Goal: Task Accomplishment & Management: Use online tool/utility

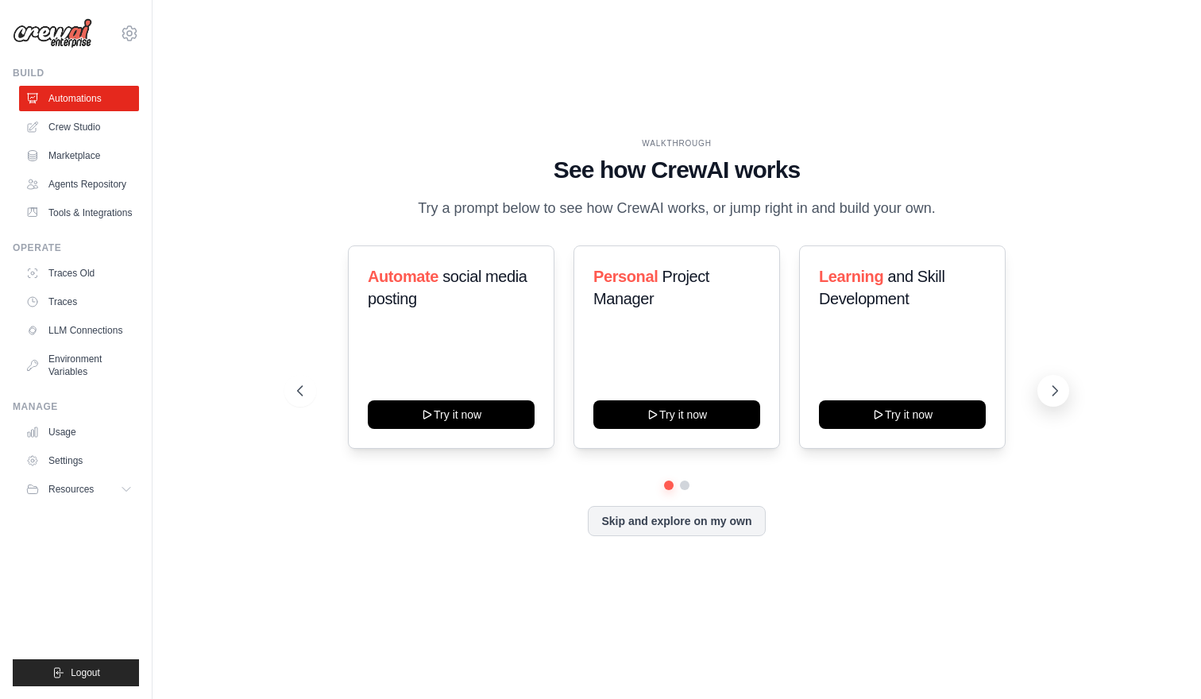
click at [1058, 384] on icon at bounding box center [1055, 391] width 16 height 16
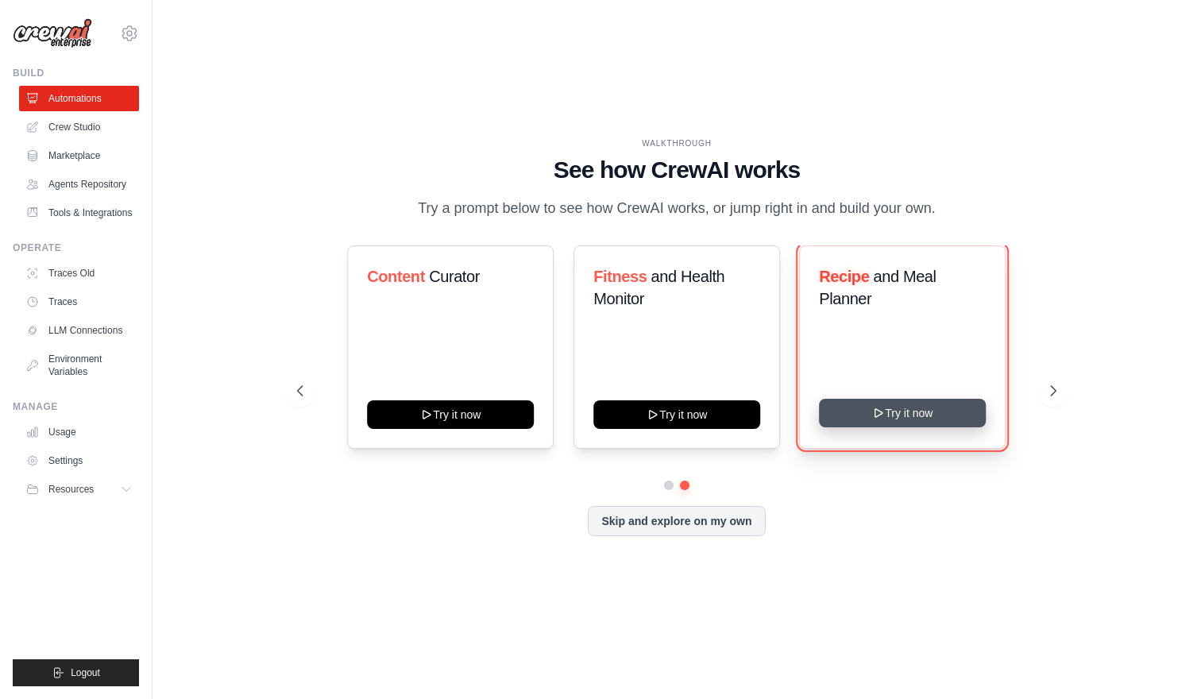
click at [906, 406] on button "Try it now" at bounding box center [902, 413] width 167 height 29
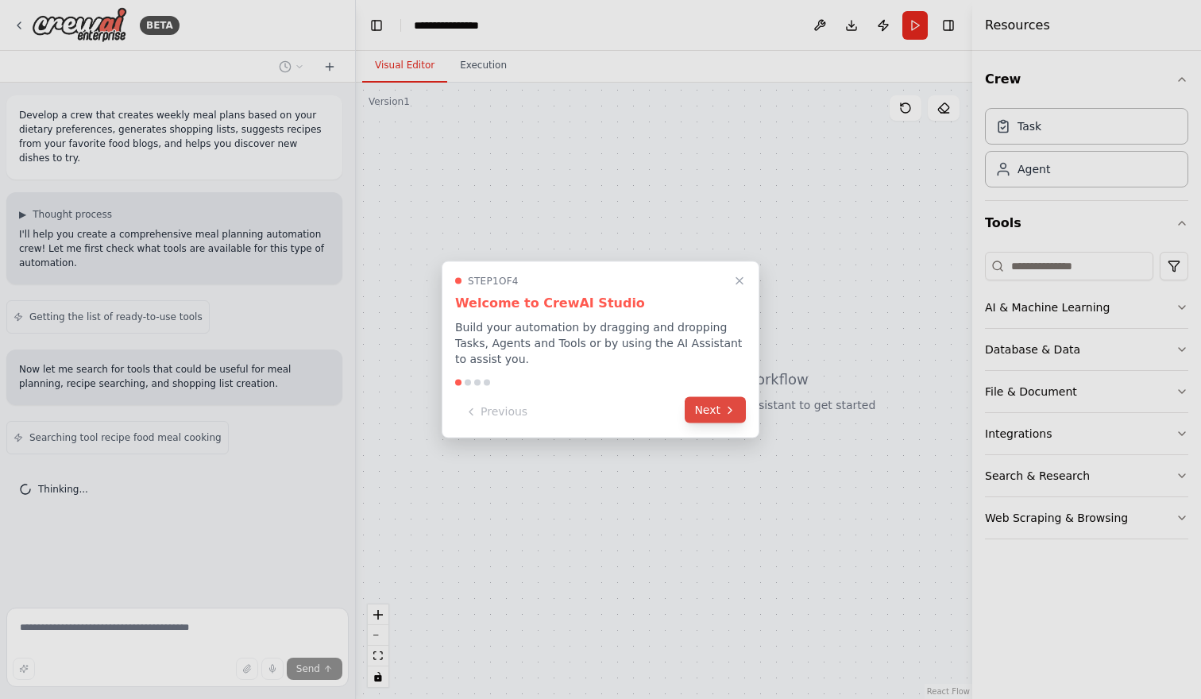
click at [722, 411] on button "Next" at bounding box center [715, 410] width 61 height 26
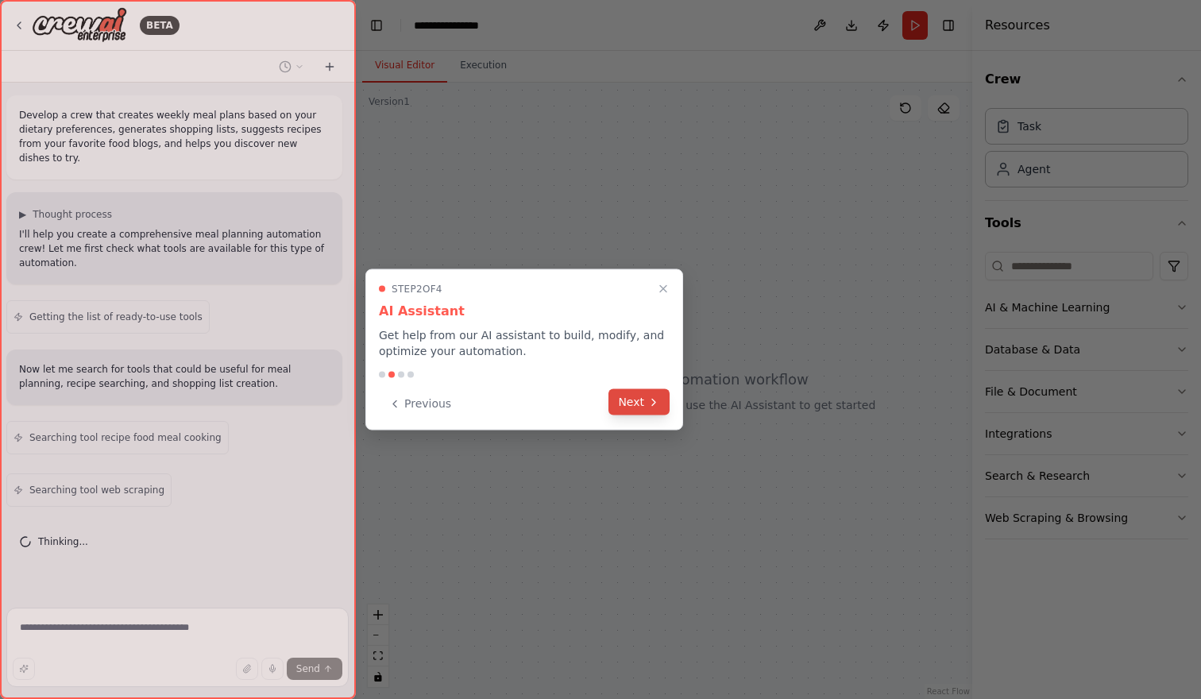
scroll to position [10, 0]
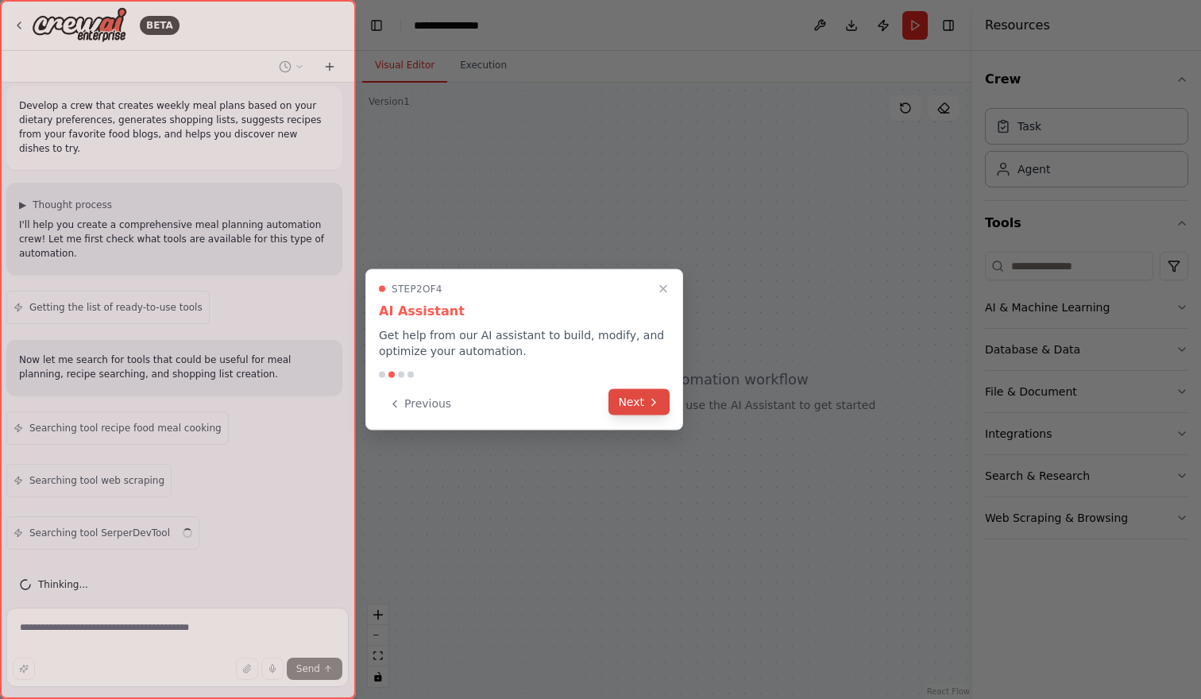
click at [655, 407] on icon at bounding box center [653, 402] width 13 height 13
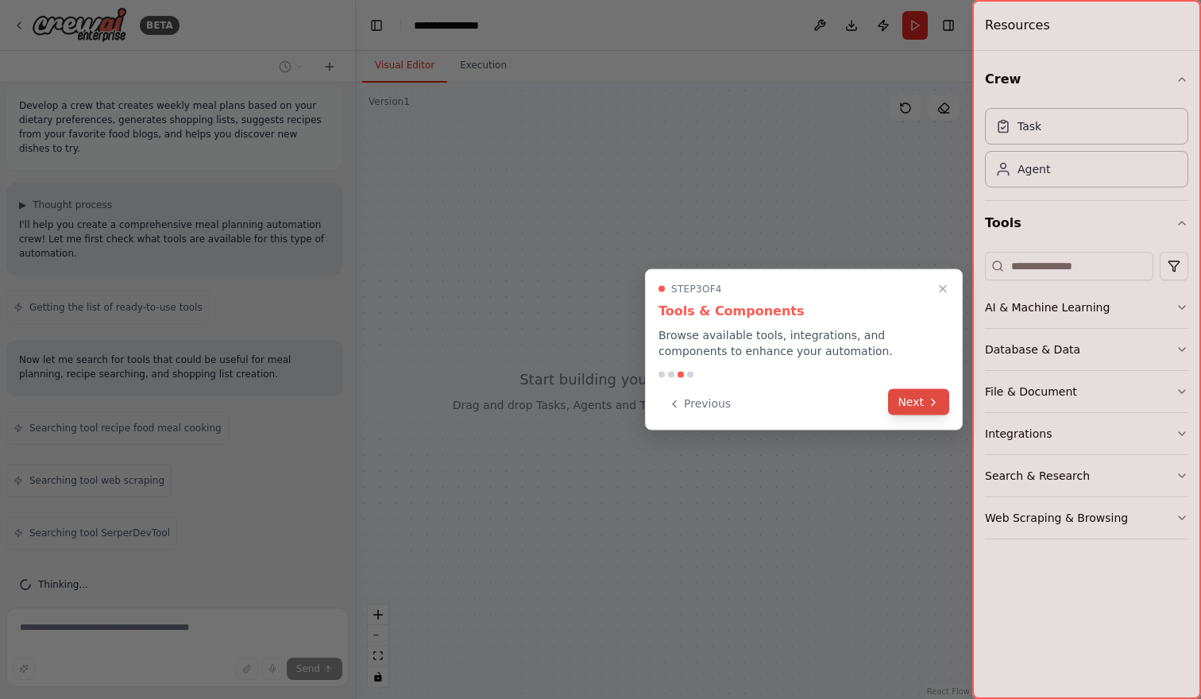
click at [907, 398] on button "Next" at bounding box center [918, 402] width 61 height 26
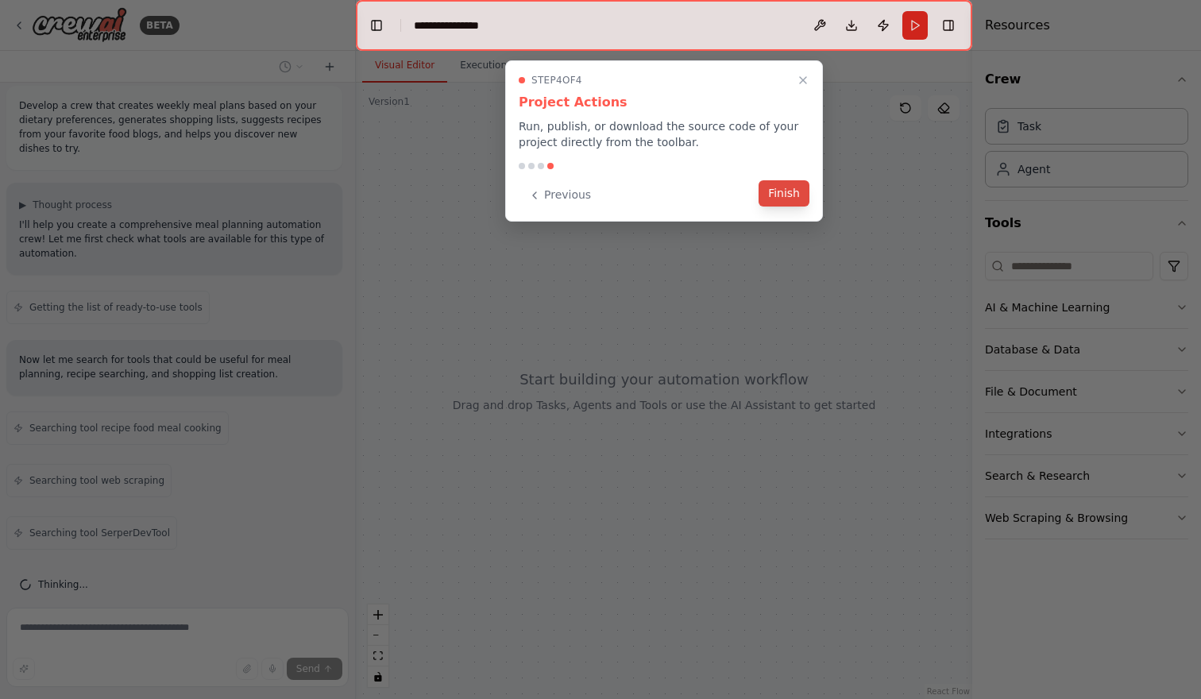
click at [791, 191] on button "Finish" at bounding box center [784, 193] width 51 height 26
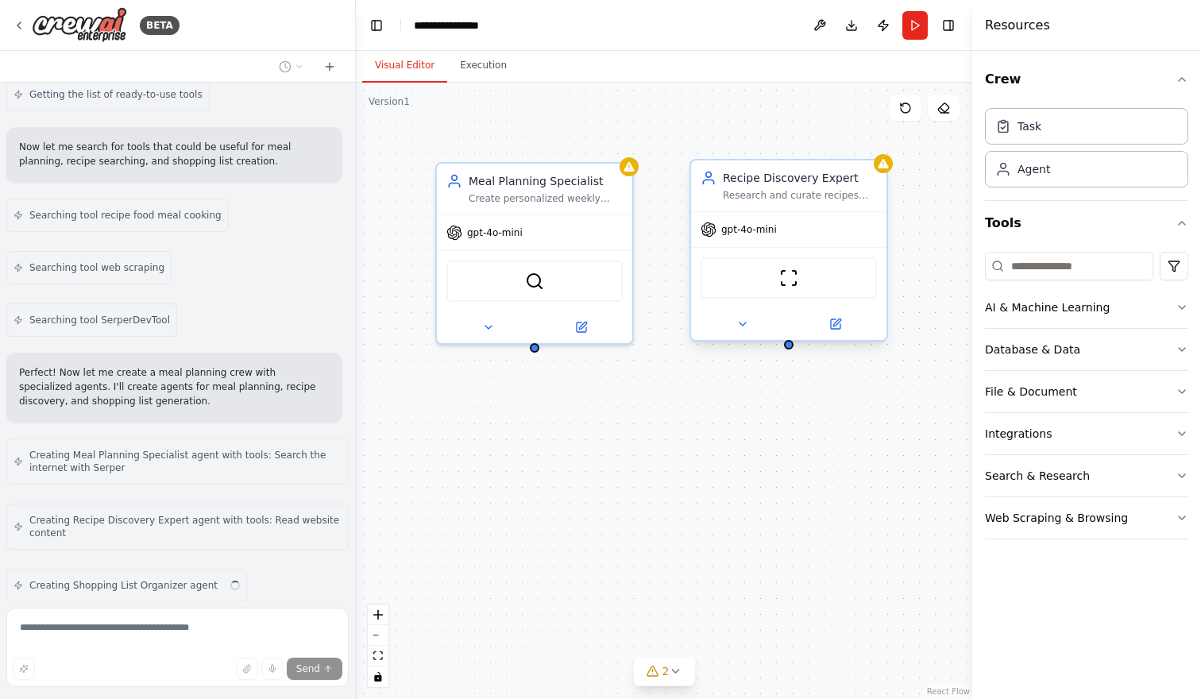
scroll to position [275, 0]
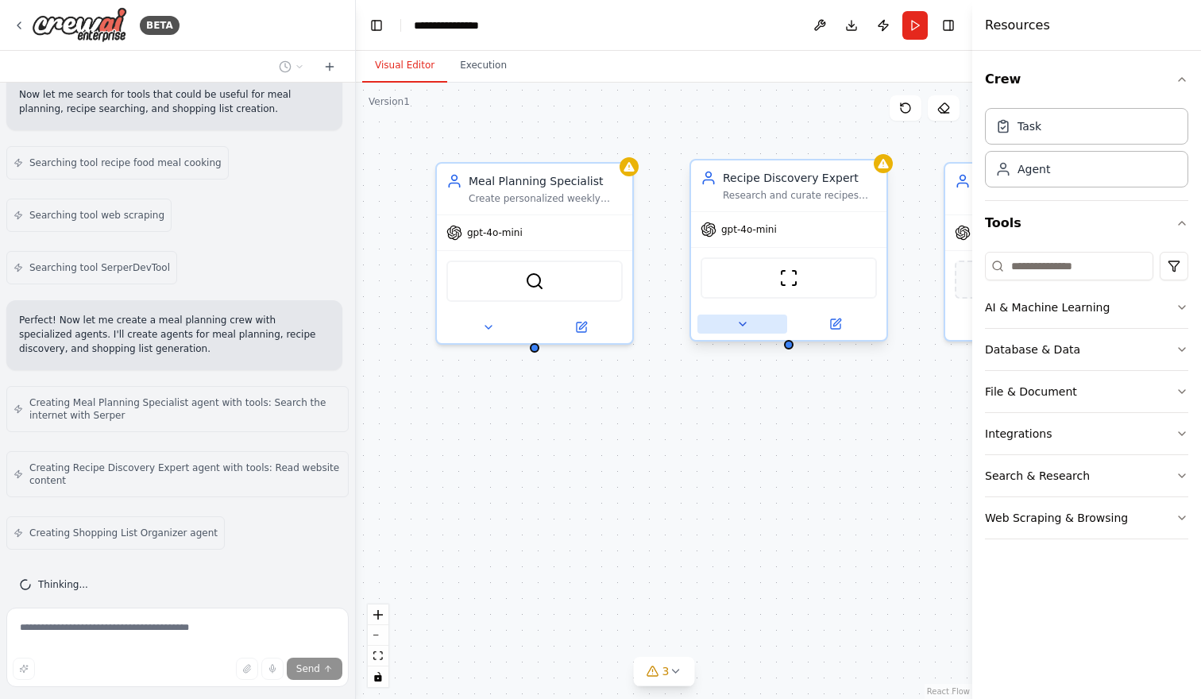
click at [741, 321] on icon at bounding box center [742, 324] width 13 height 13
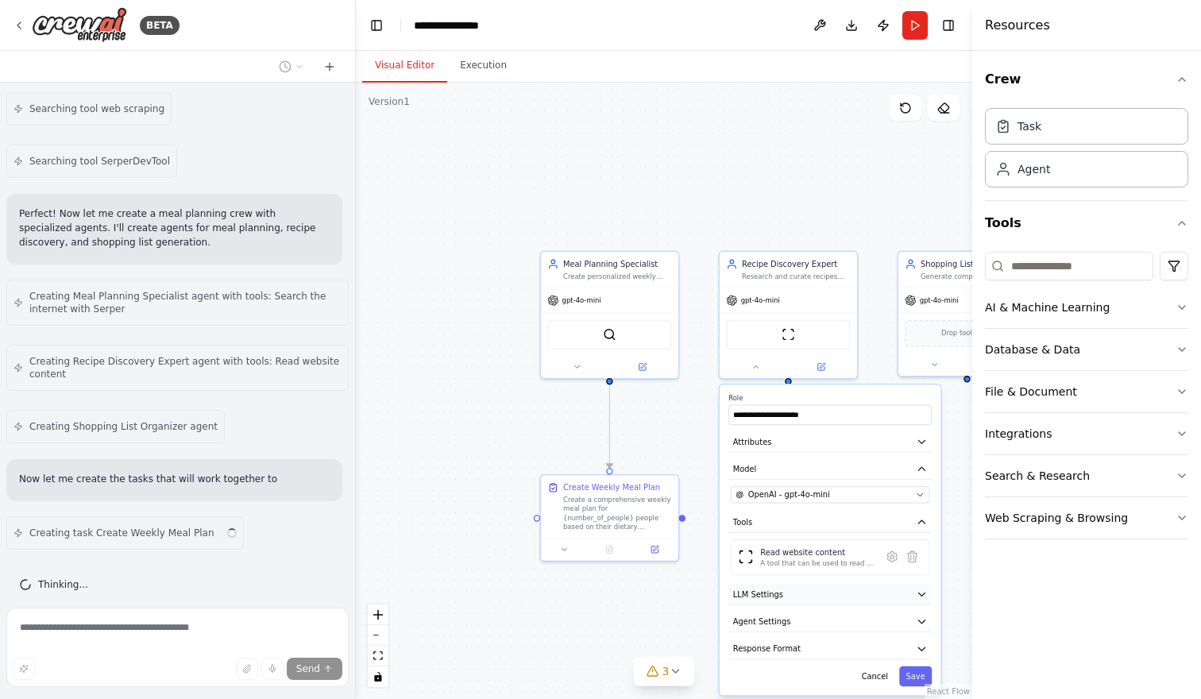
scroll to position [396, 0]
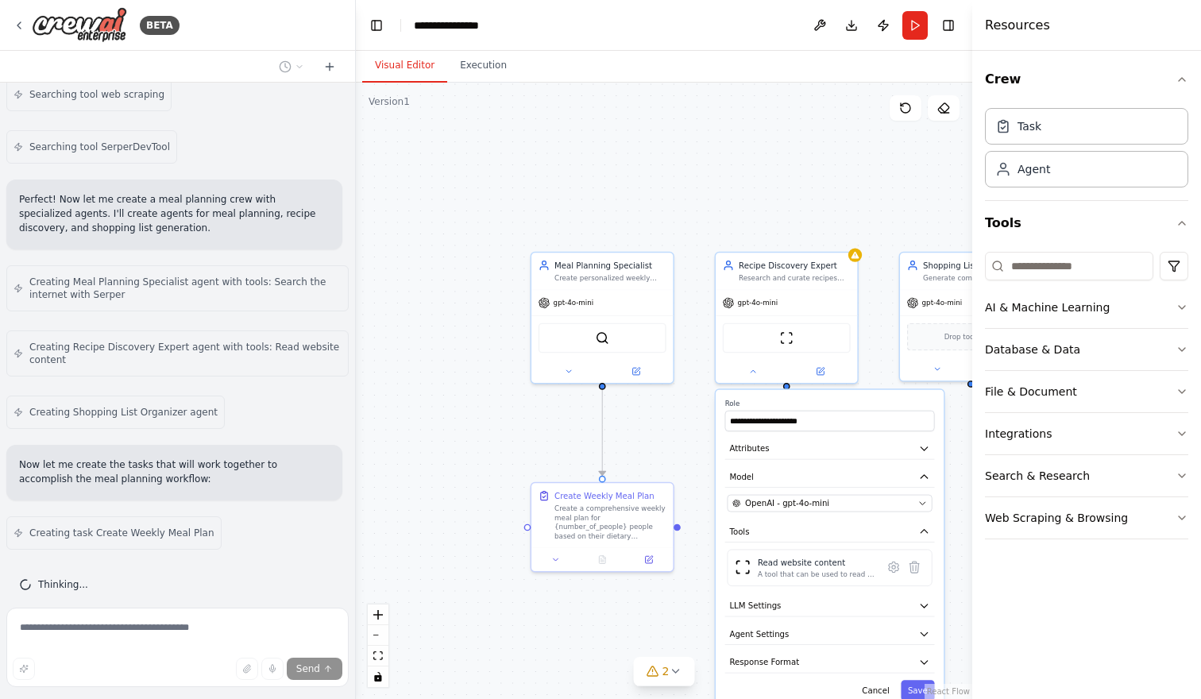
click at [829, 140] on div ".deletable-edge-delete-btn { width: 20px; height: 20px; border: 0px solid #ffff…" at bounding box center [664, 391] width 616 height 616
click at [917, 28] on button "Run" at bounding box center [914, 25] width 25 height 29
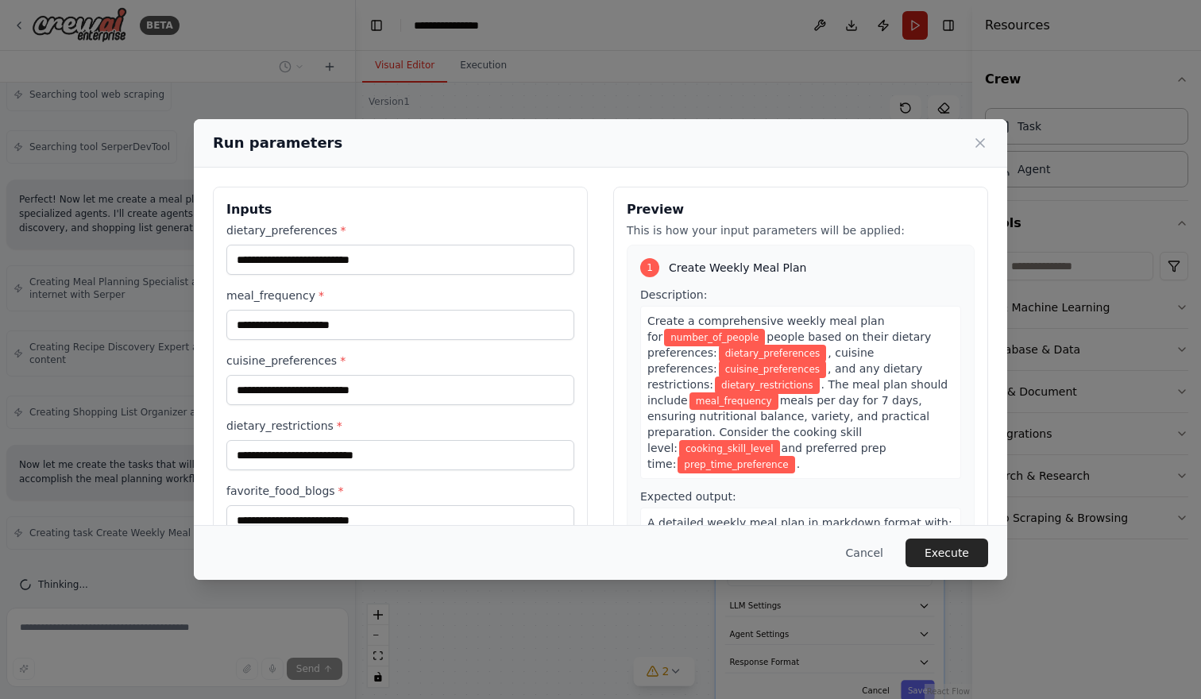
scroll to position [448, 0]
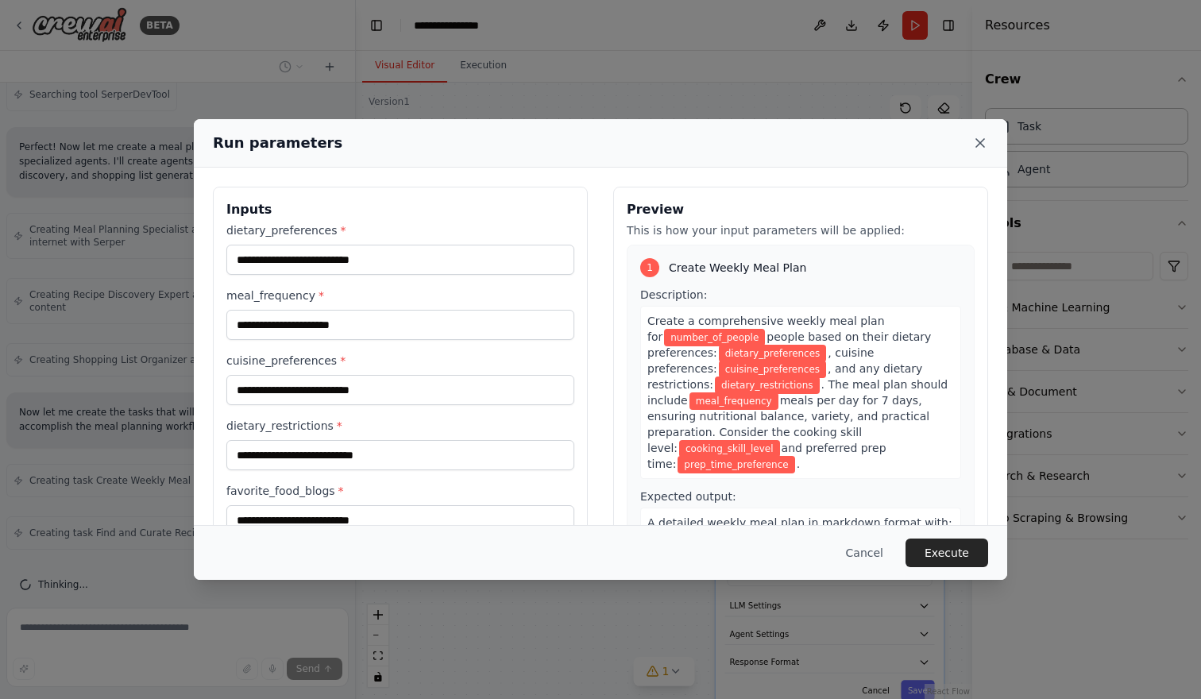
click at [979, 149] on icon at bounding box center [980, 143] width 16 height 16
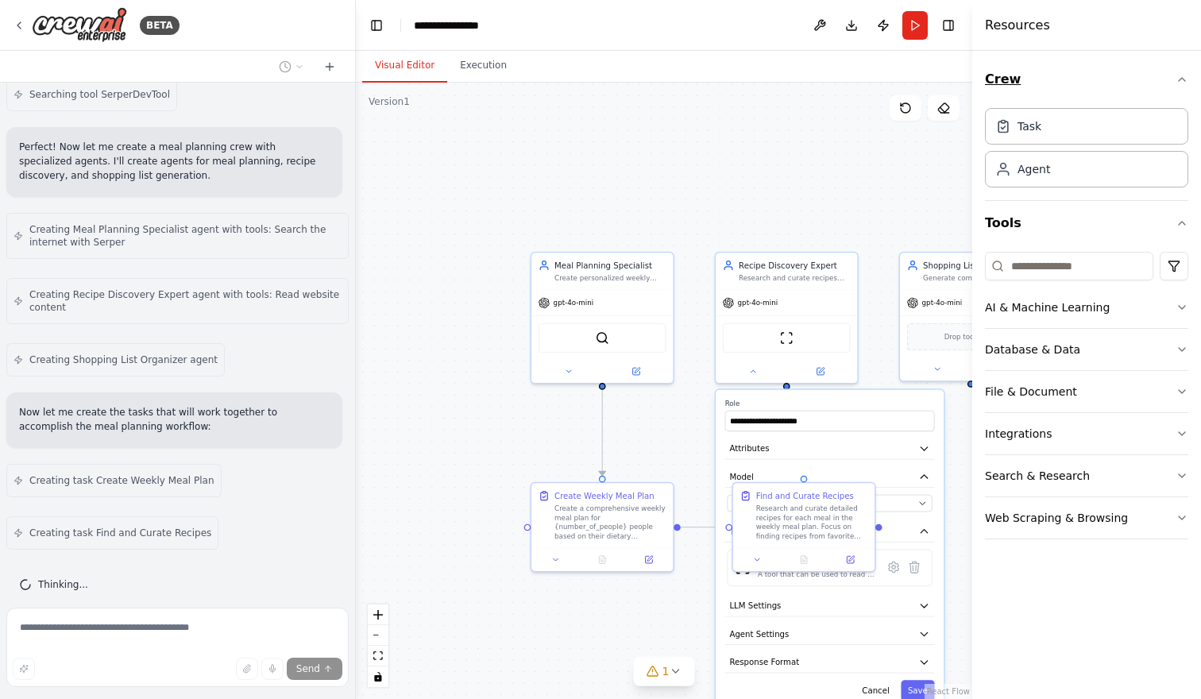
click at [1184, 80] on icon "button" at bounding box center [1182, 79] width 6 height 3
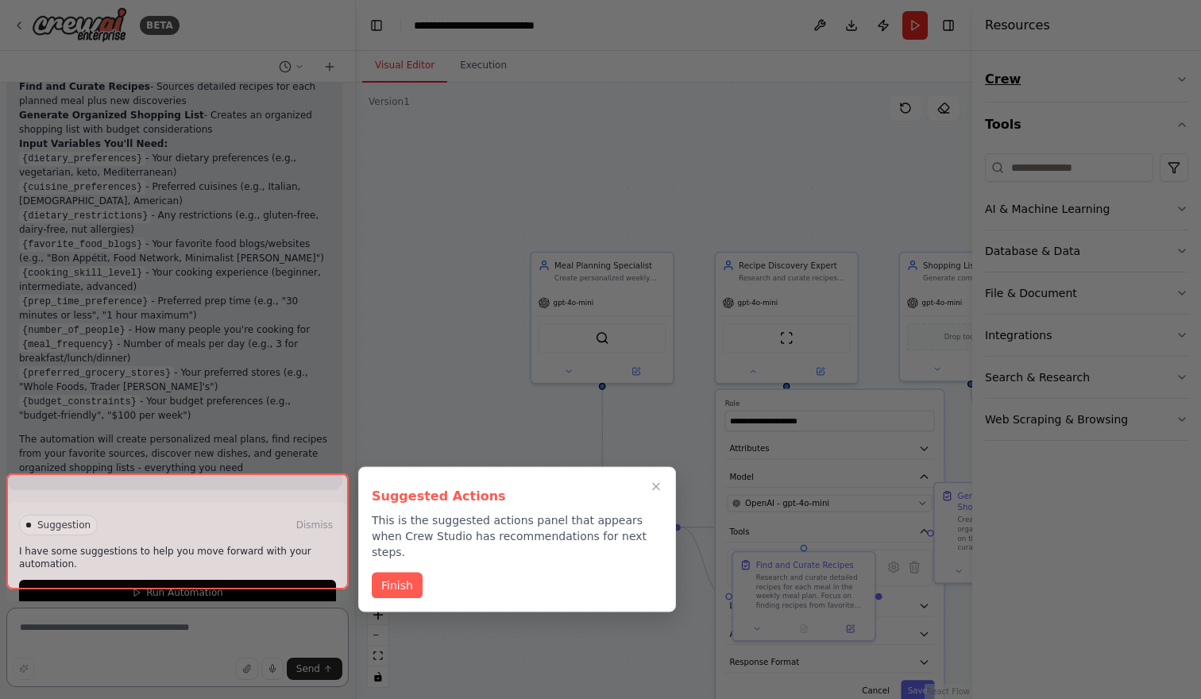
scroll to position [1446, 0]
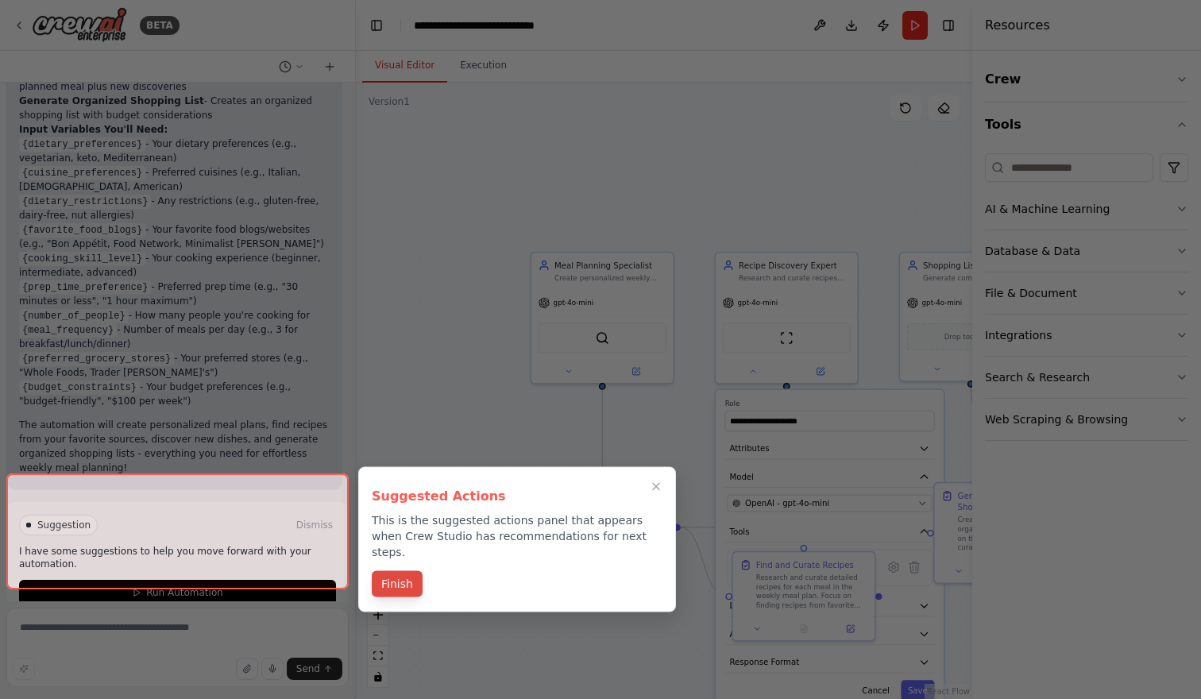
click at [382, 571] on button "Finish" at bounding box center [397, 584] width 51 height 26
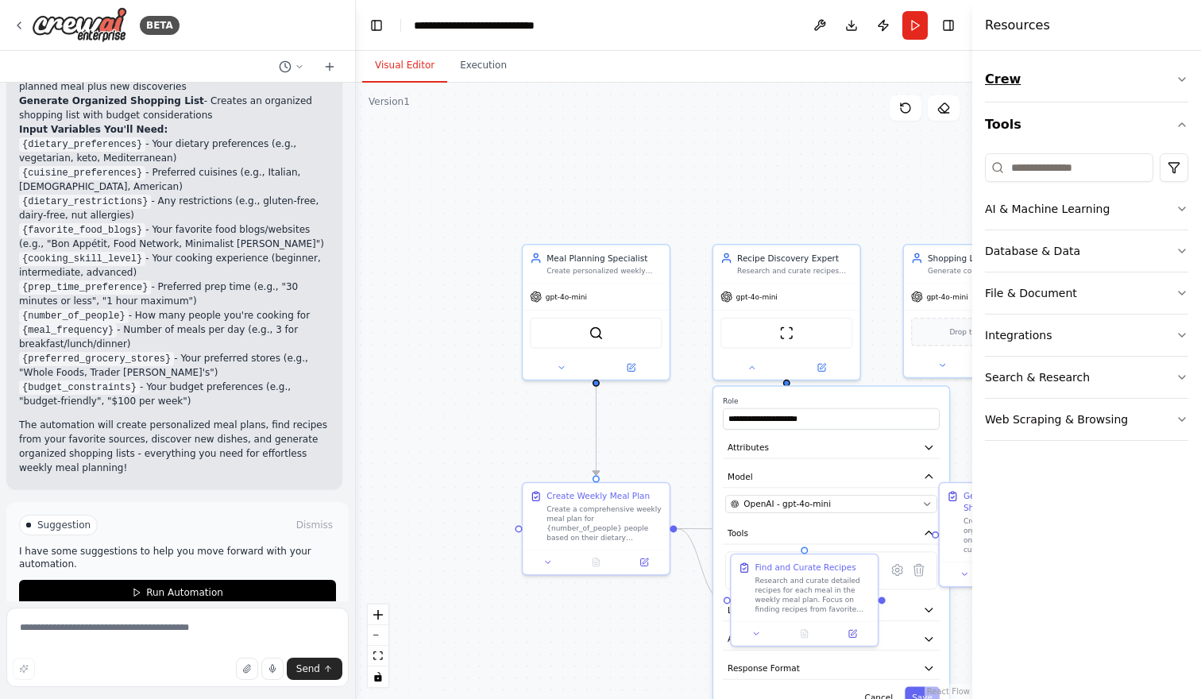
click at [1184, 83] on icon "button" at bounding box center [1182, 79] width 13 height 13
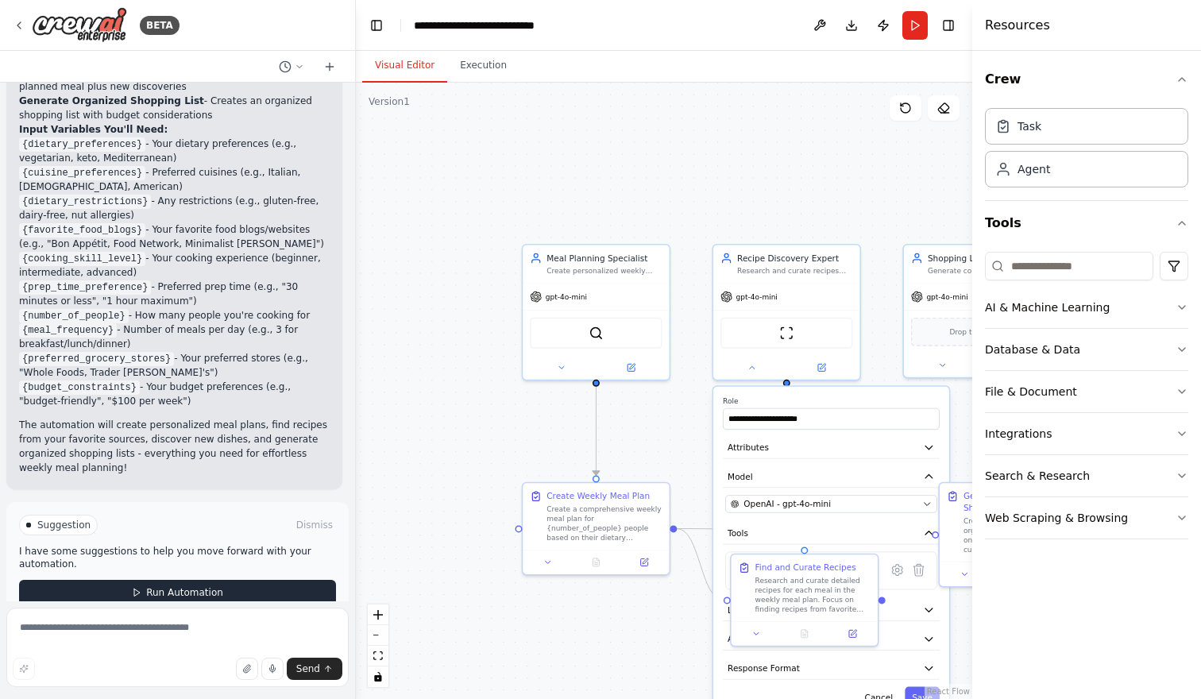
click at [191, 586] on span "Run Automation" at bounding box center [184, 592] width 77 height 13
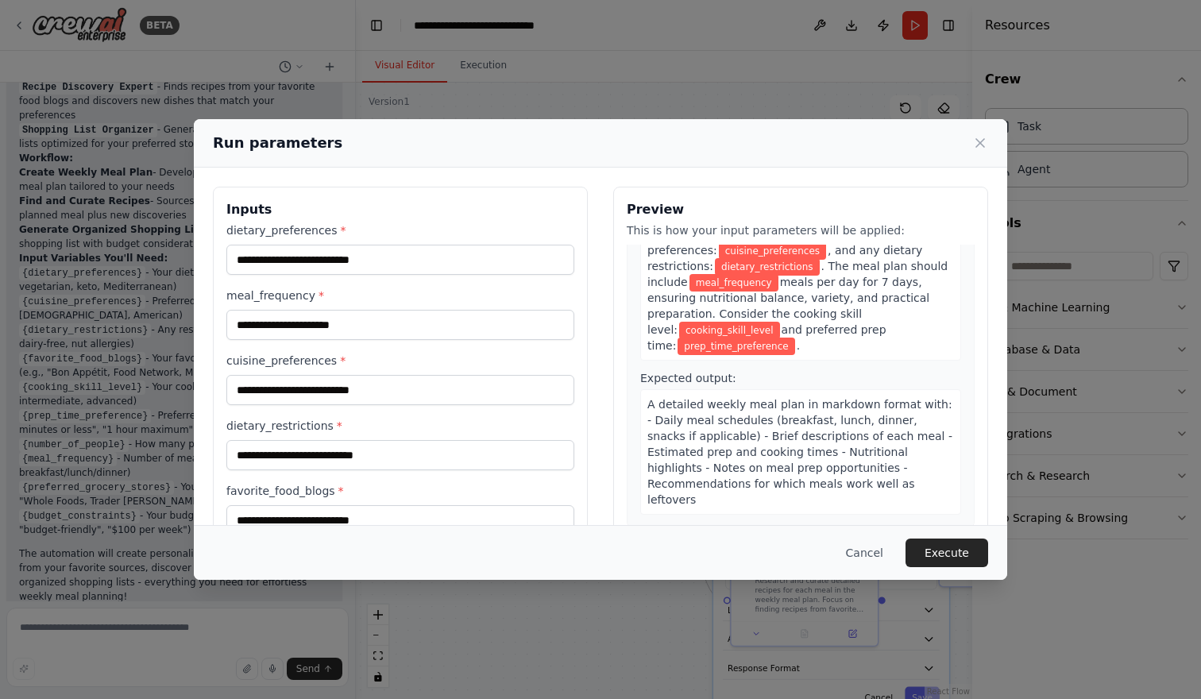
scroll to position [122, 0]
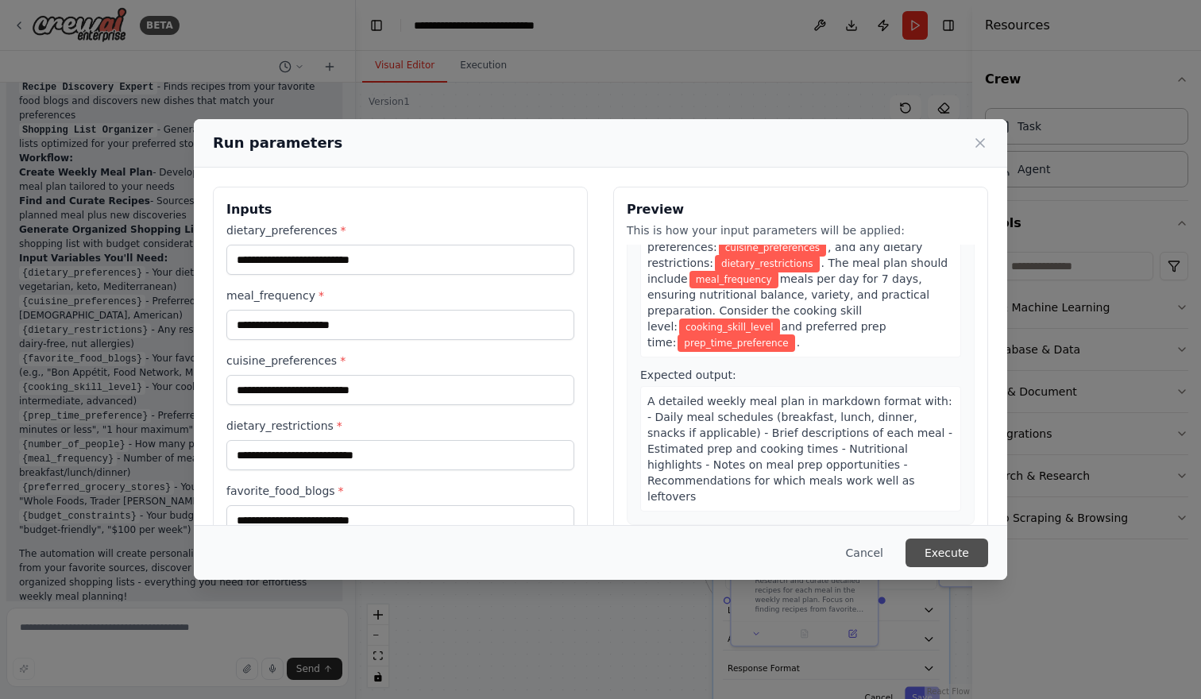
click at [949, 548] on button "Execute" at bounding box center [947, 553] width 83 height 29
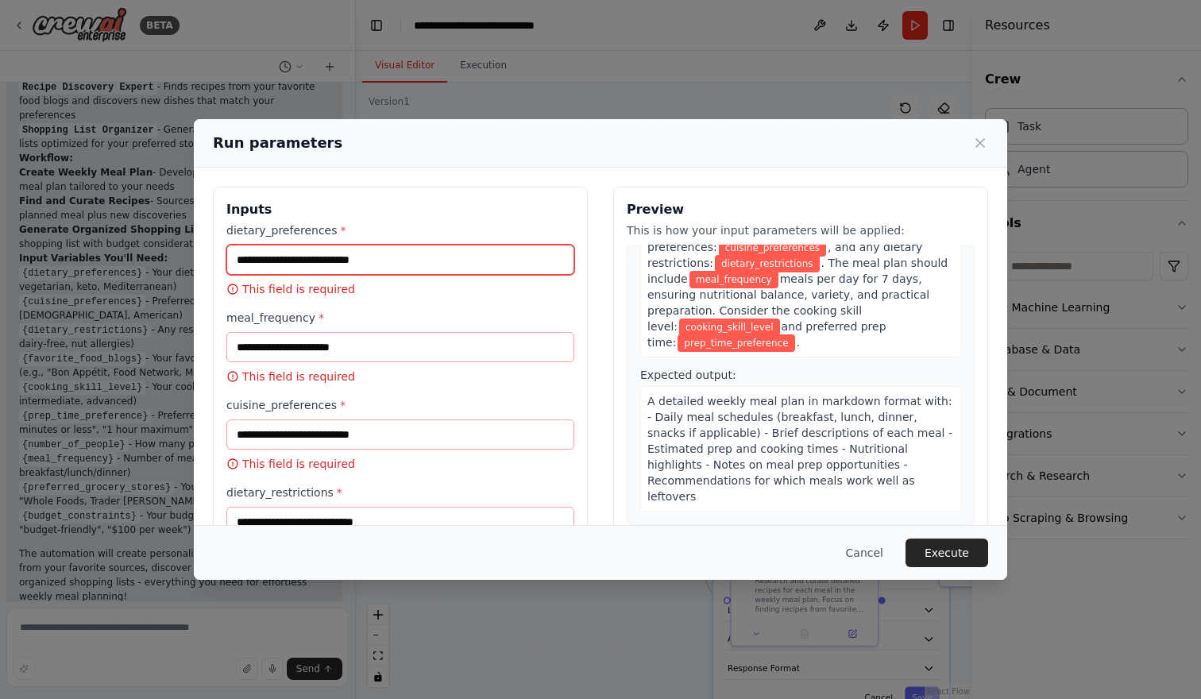
click at [359, 257] on input "dietary_preferences *" at bounding box center [400, 260] width 348 height 30
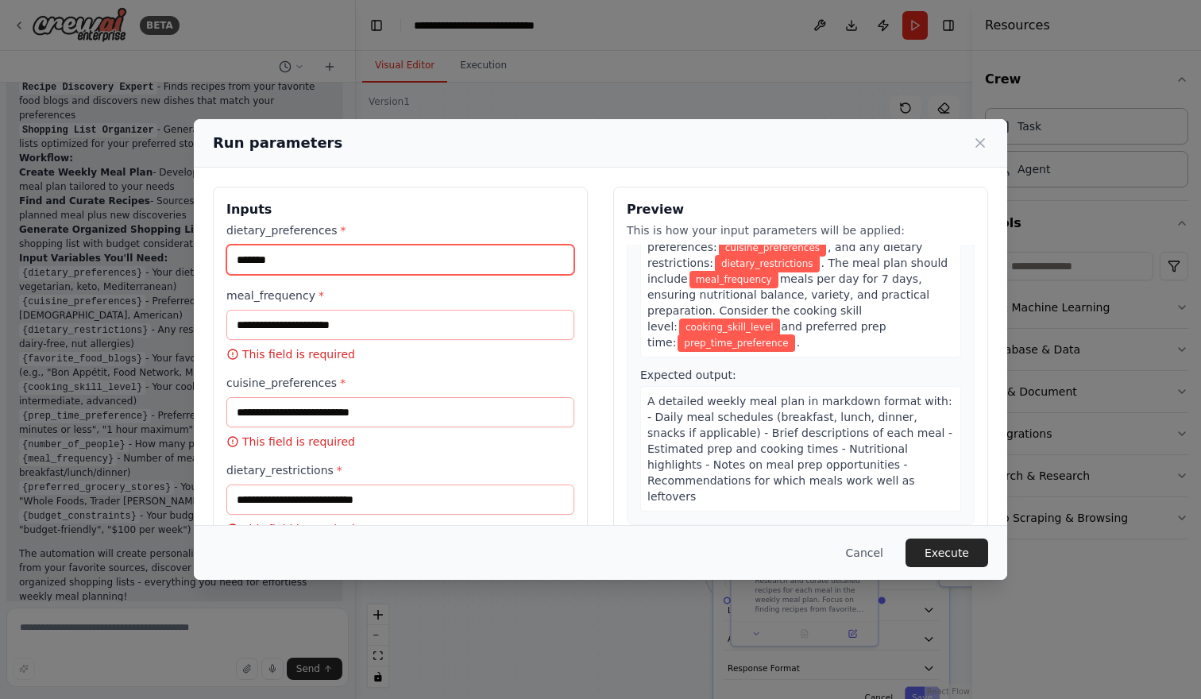
type input "*******"
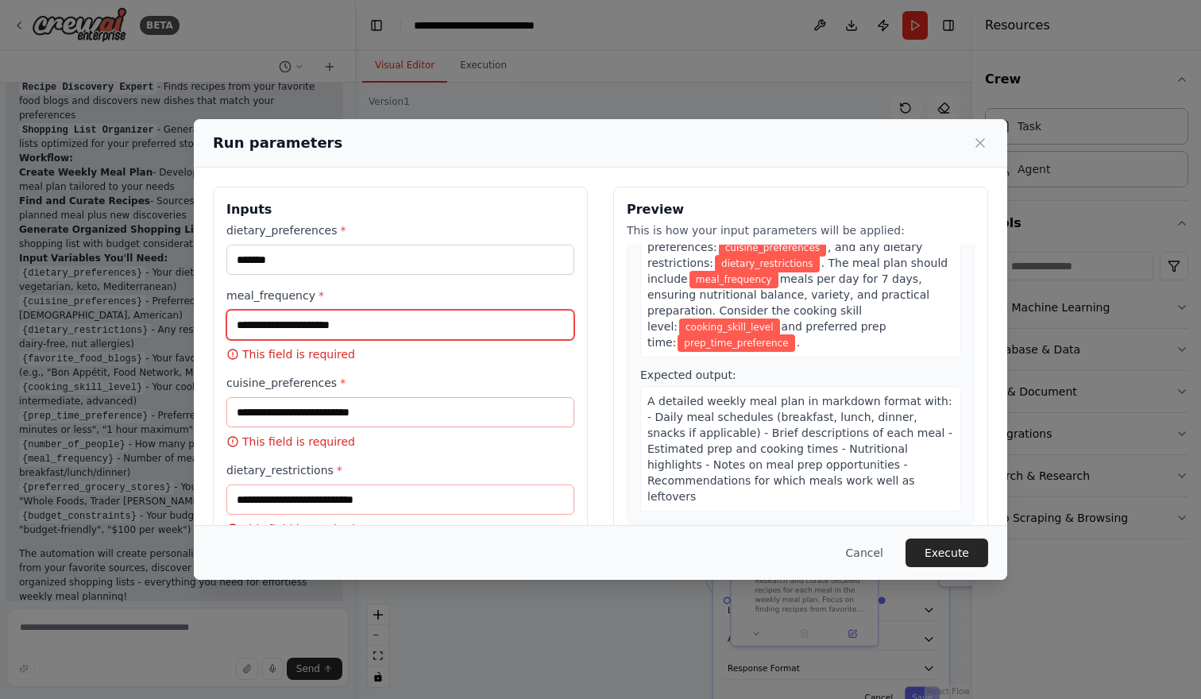
click at [346, 328] on input "meal_frequency *" at bounding box center [400, 325] width 348 height 30
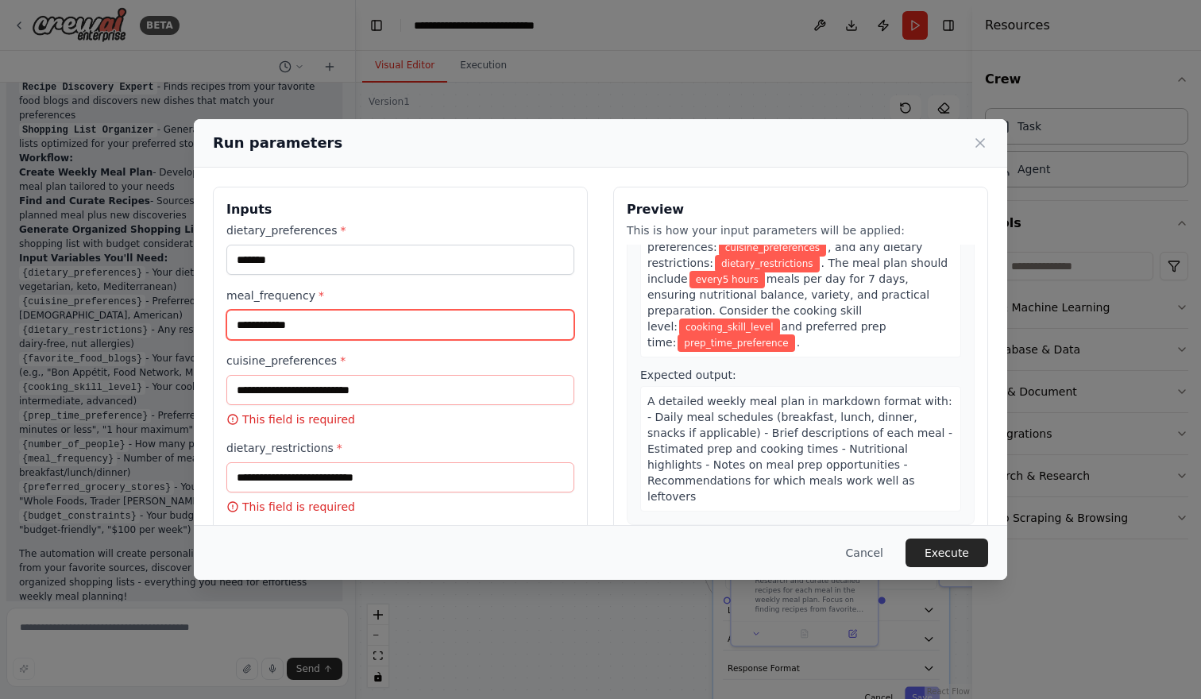
type input "**********"
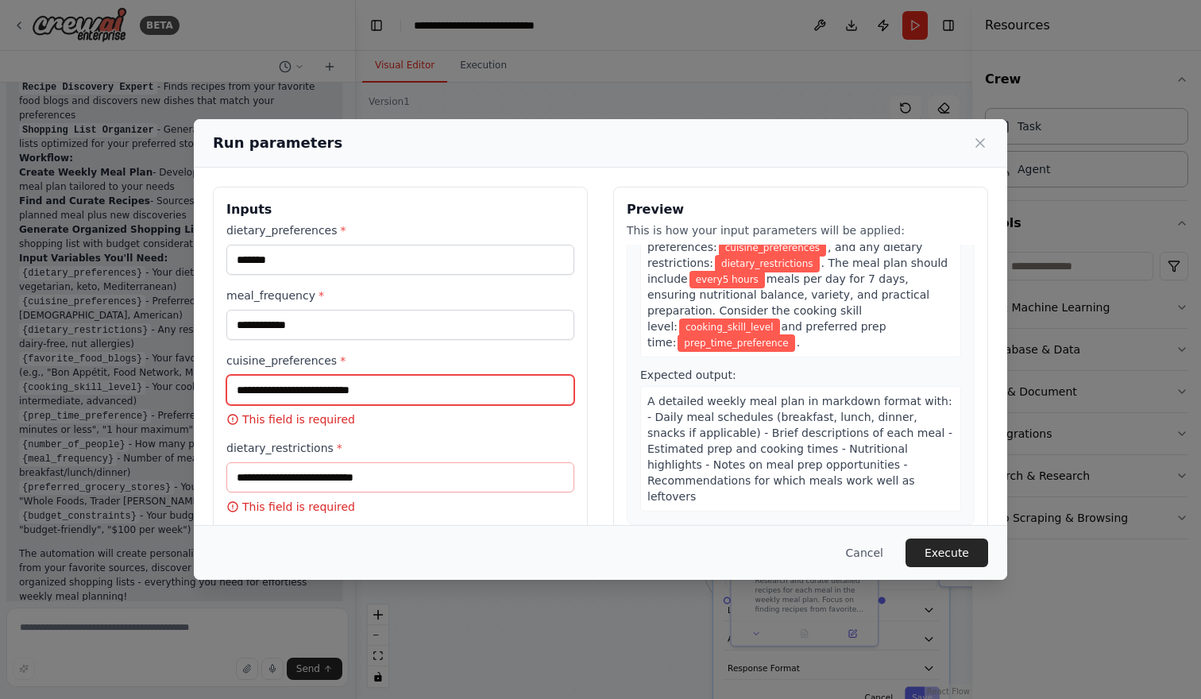
click at [310, 389] on input "cuisine_preferences *" at bounding box center [400, 390] width 348 height 30
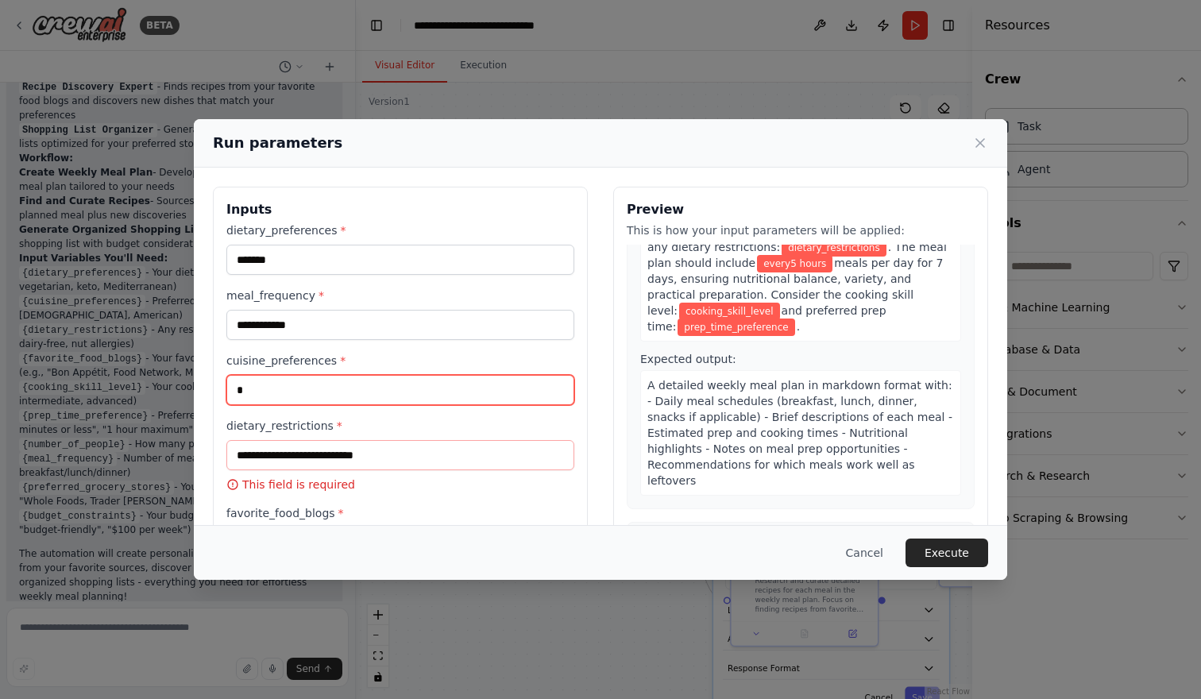
scroll to position [106, 0]
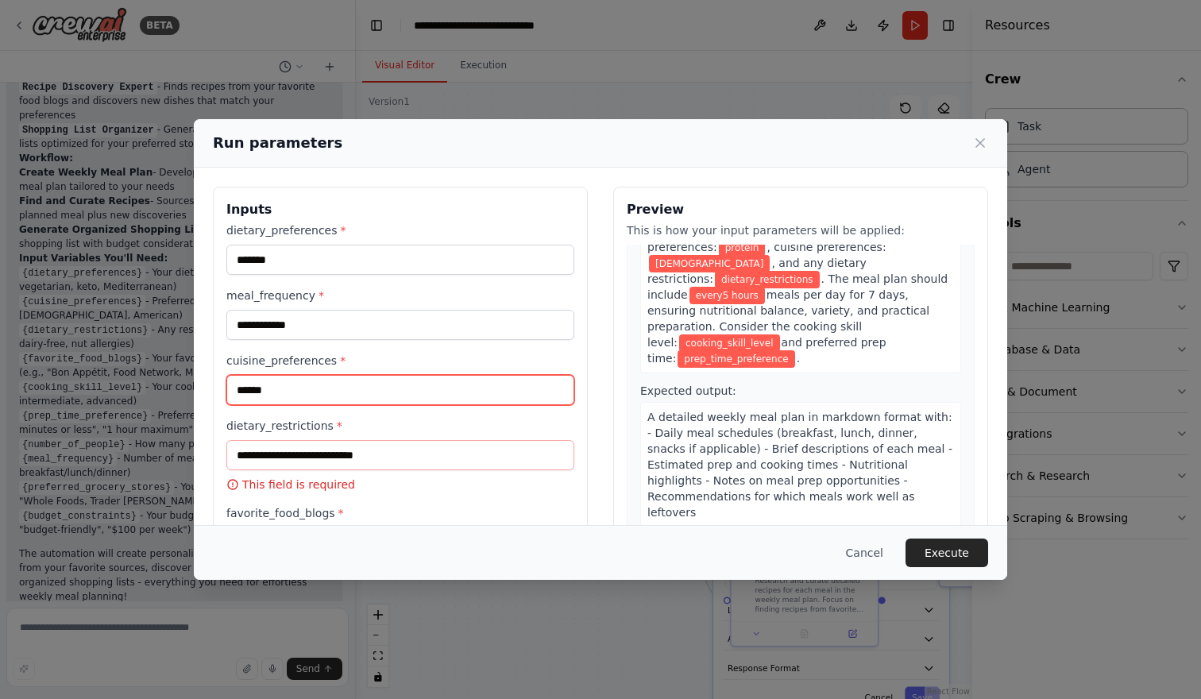
type input "******"
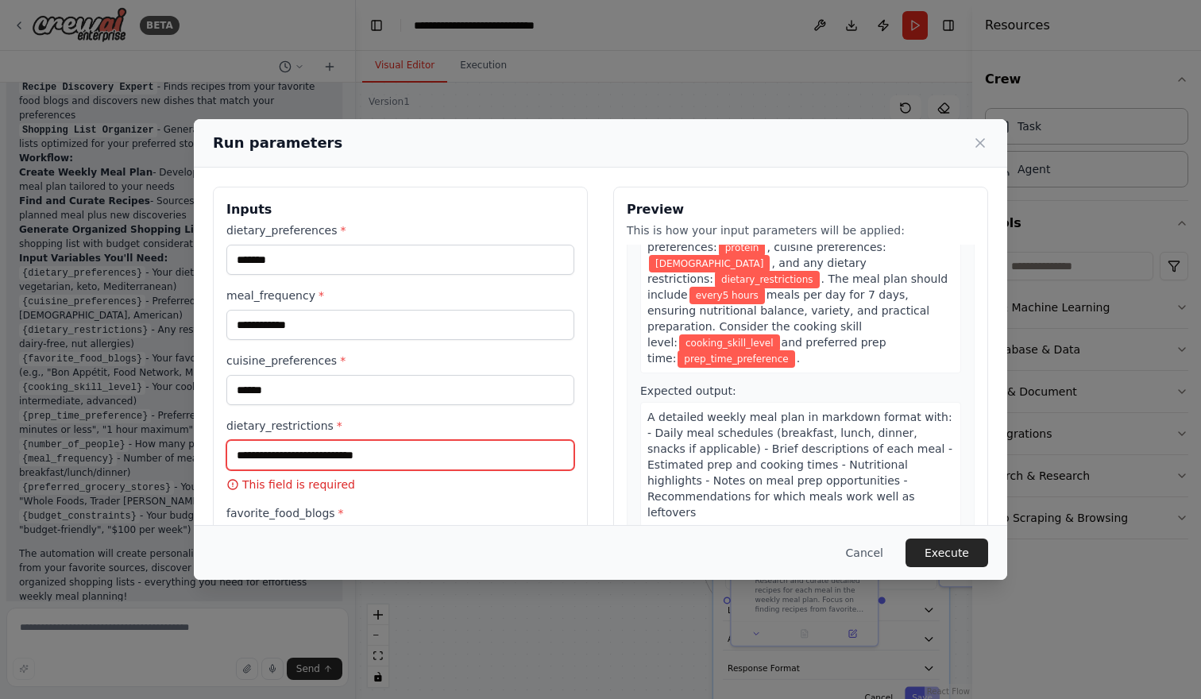
click at [303, 461] on input "dietary_restrictions *" at bounding box center [400, 455] width 348 height 30
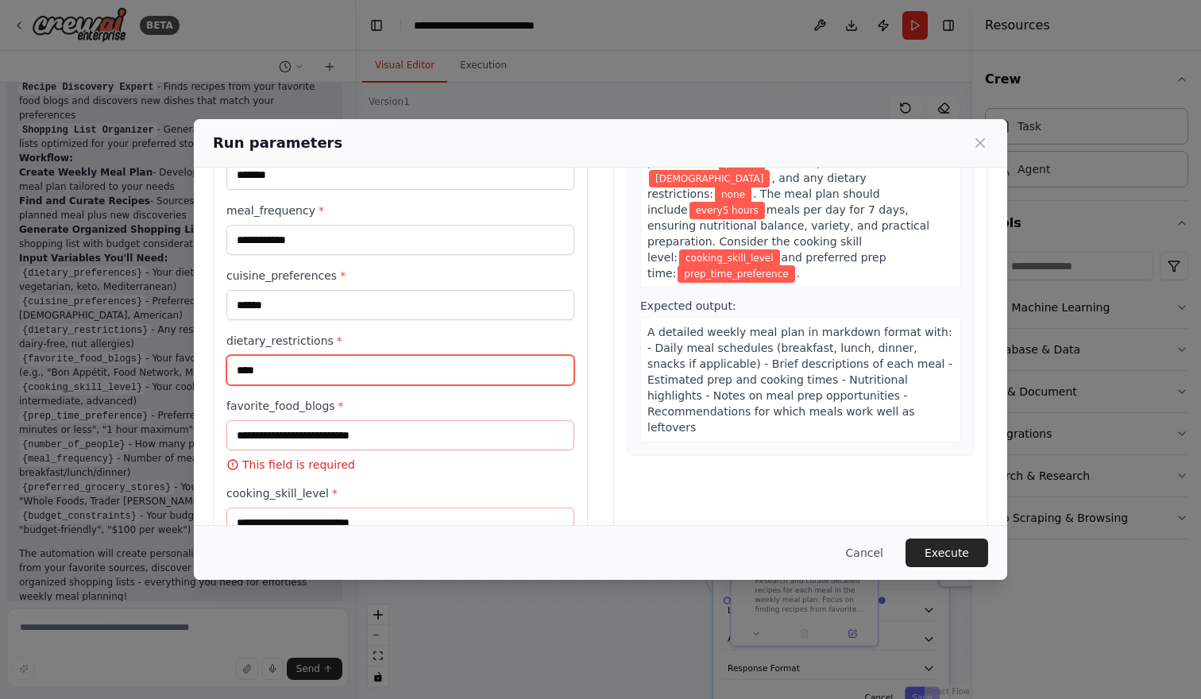
scroll to position [88, 0]
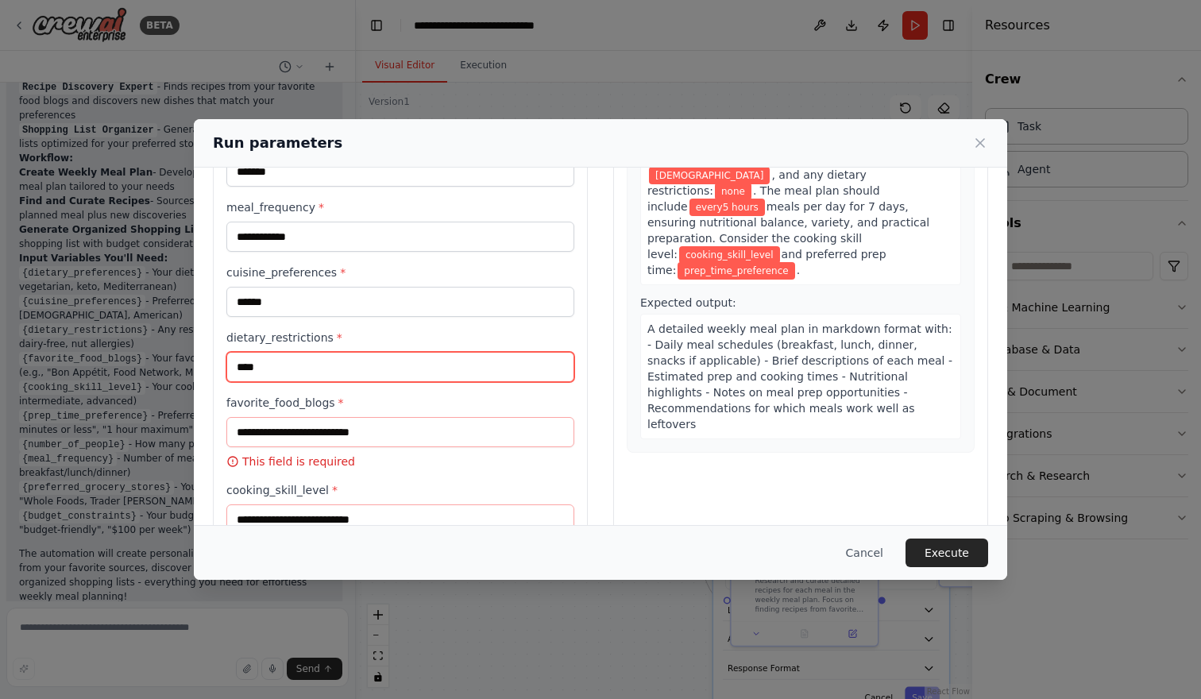
type input "****"
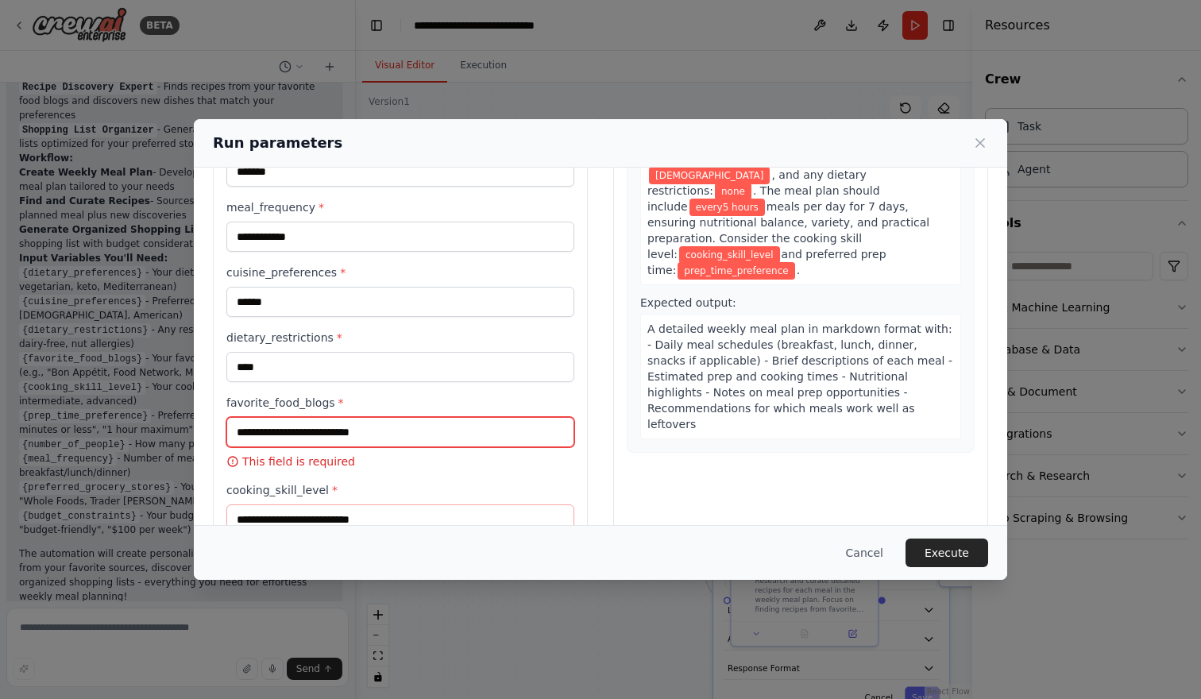
click at [322, 438] on input "favorite_food_blogs *" at bounding box center [400, 432] width 348 height 30
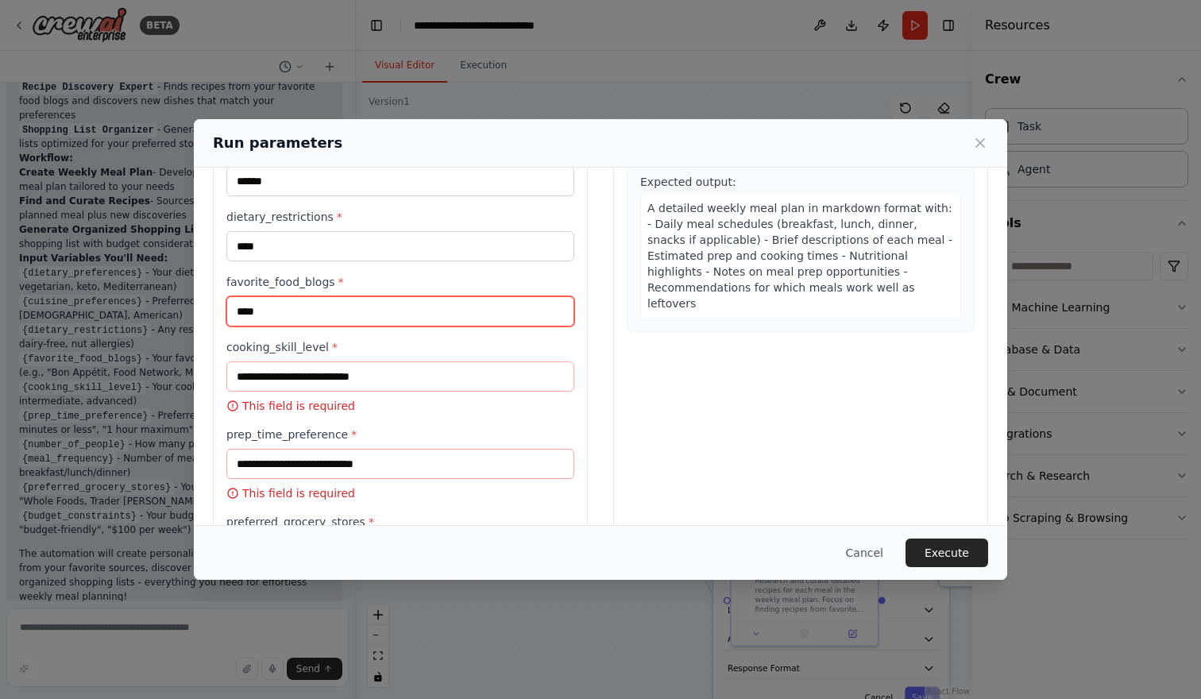
scroll to position [227, 0]
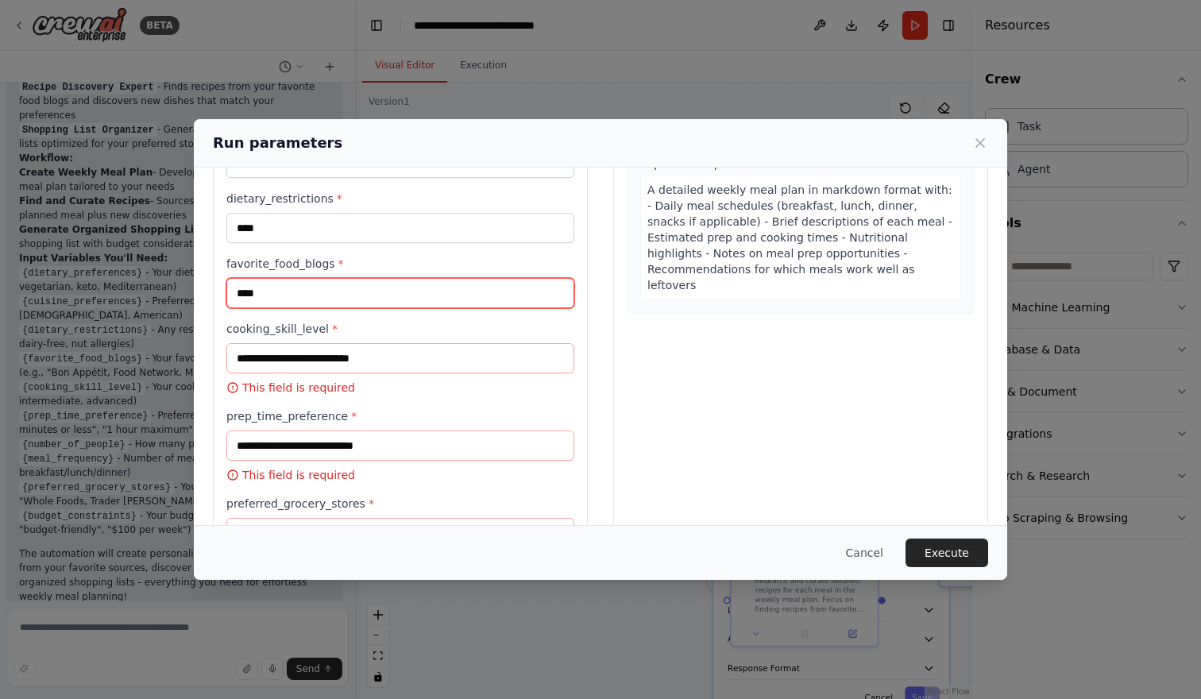
type input "****"
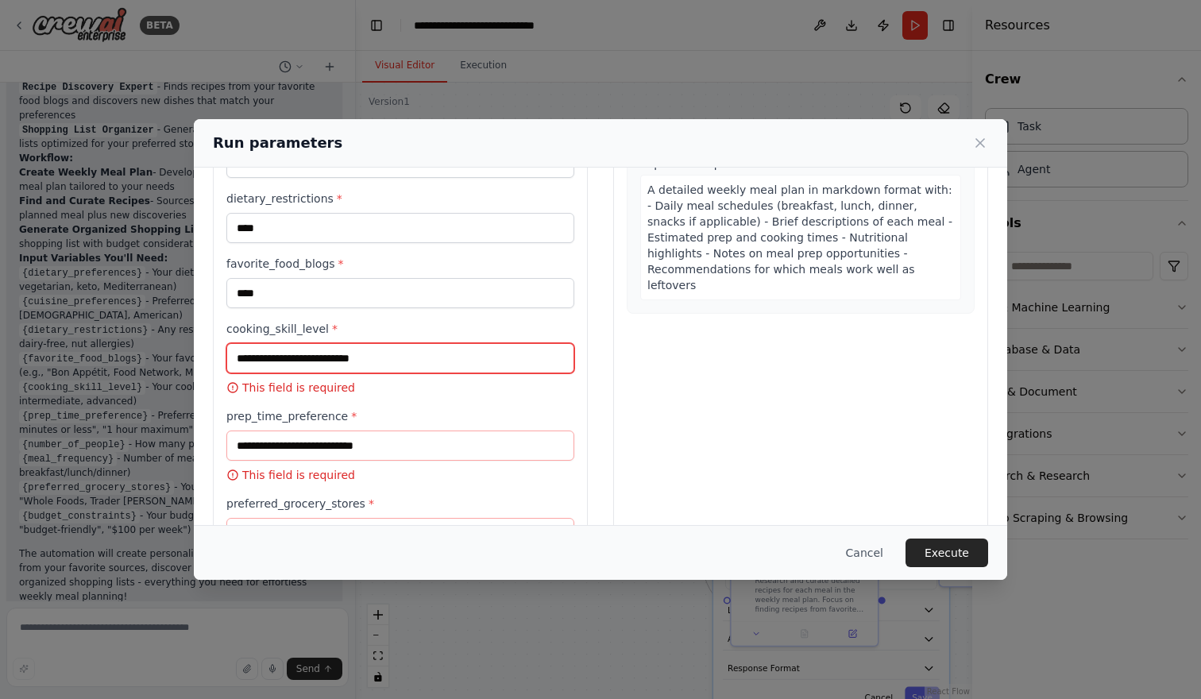
click at [342, 367] on input "cooking_skill_level *" at bounding box center [400, 358] width 348 height 30
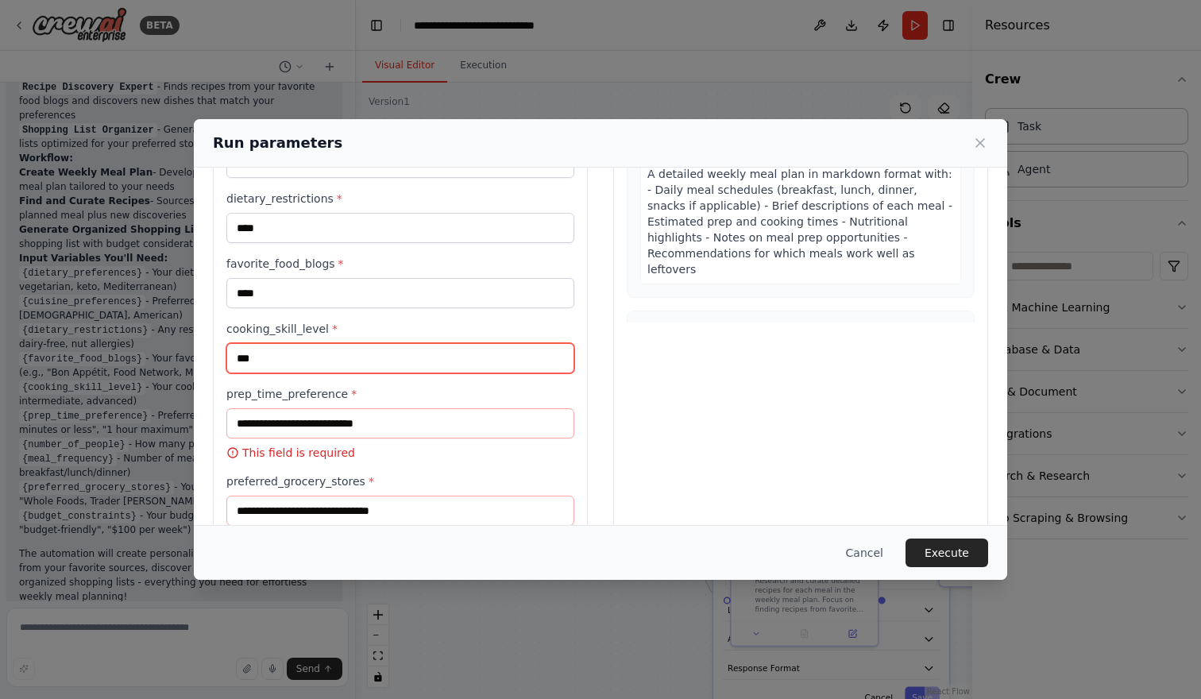
type input "***"
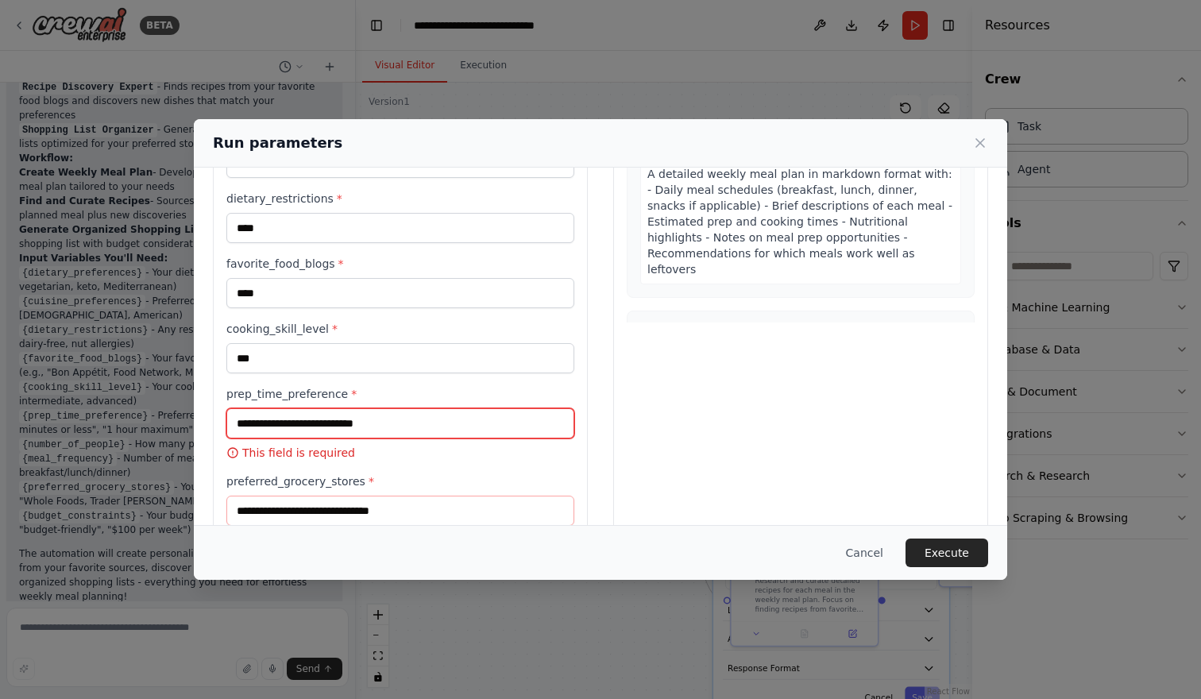
click at [378, 428] on input "prep_time_preference *" at bounding box center [400, 423] width 348 height 30
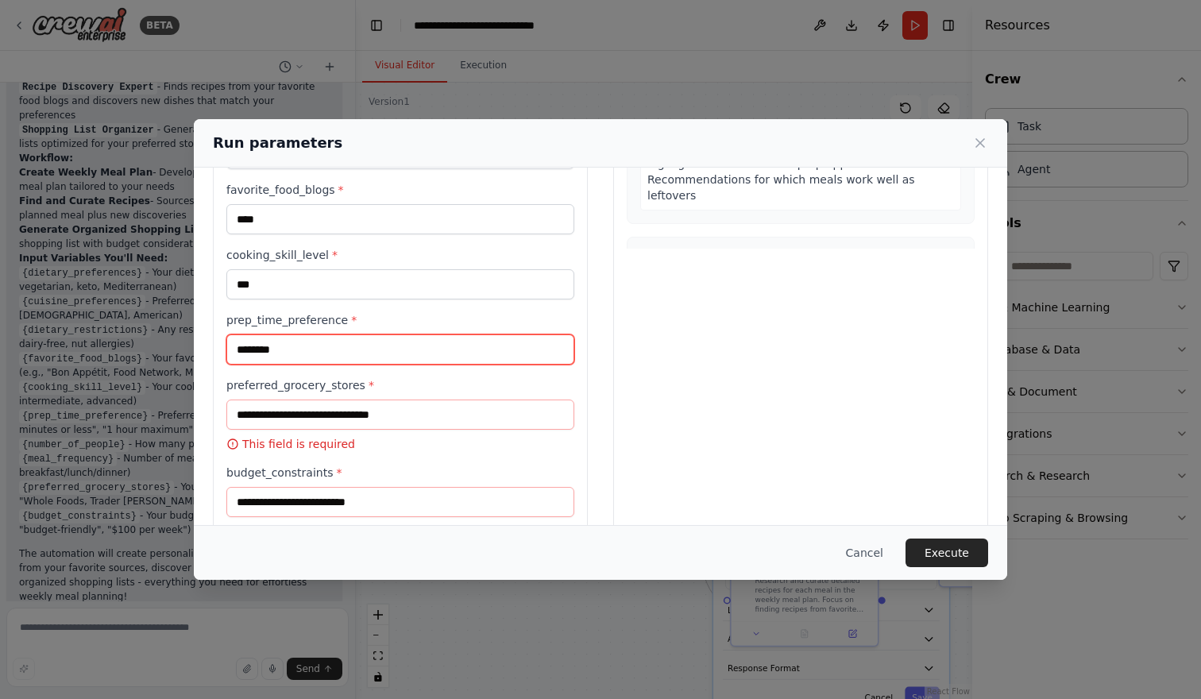
scroll to position [305, 0]
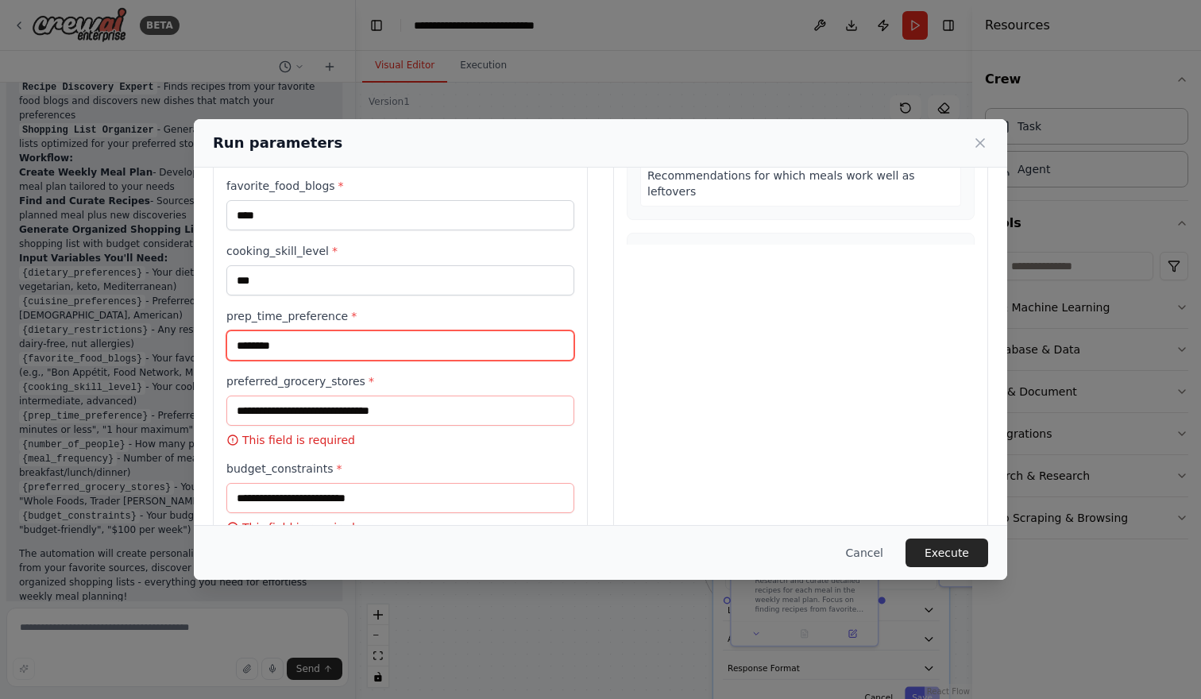
type input "********"
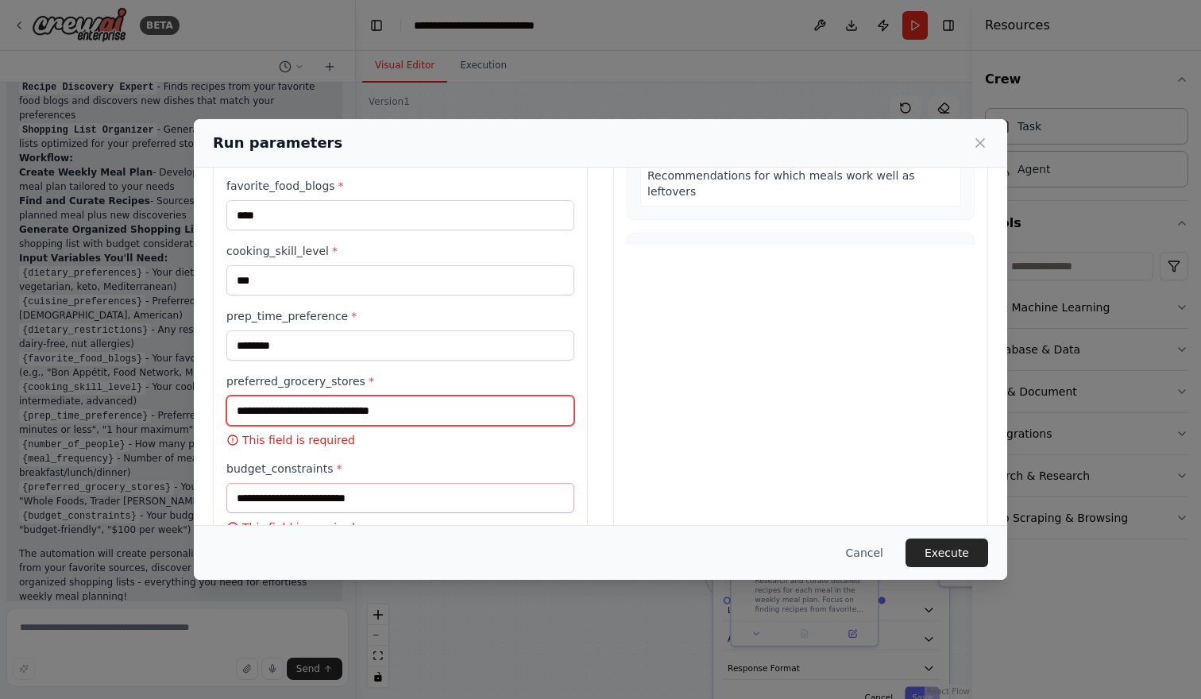
click at [362, 415] on input "preferred_grocery_stores *" at bounding box center [400, 411] width 348 height 30
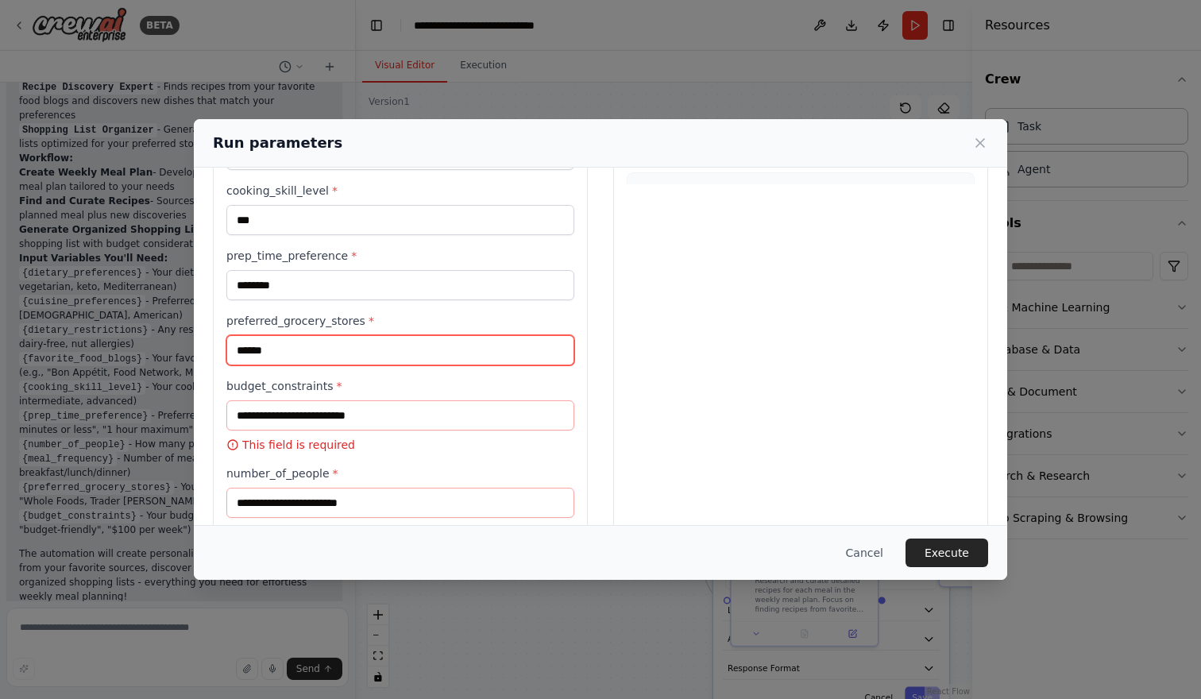
scroll to position [392, 0]
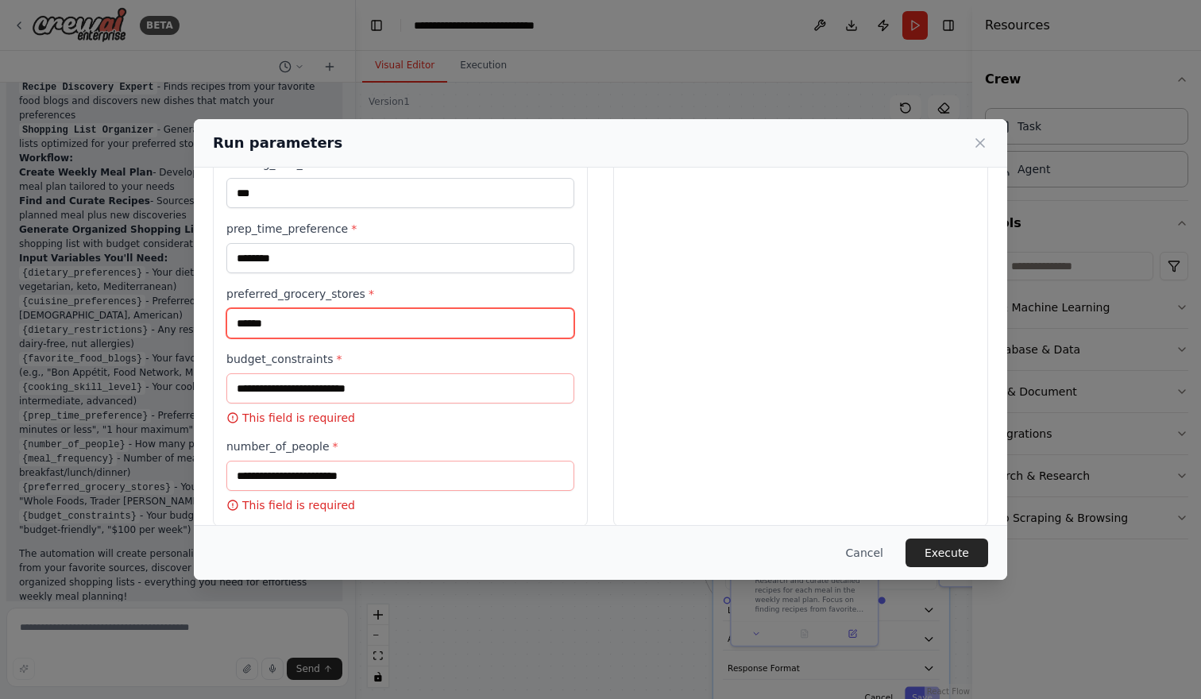
type input "******"
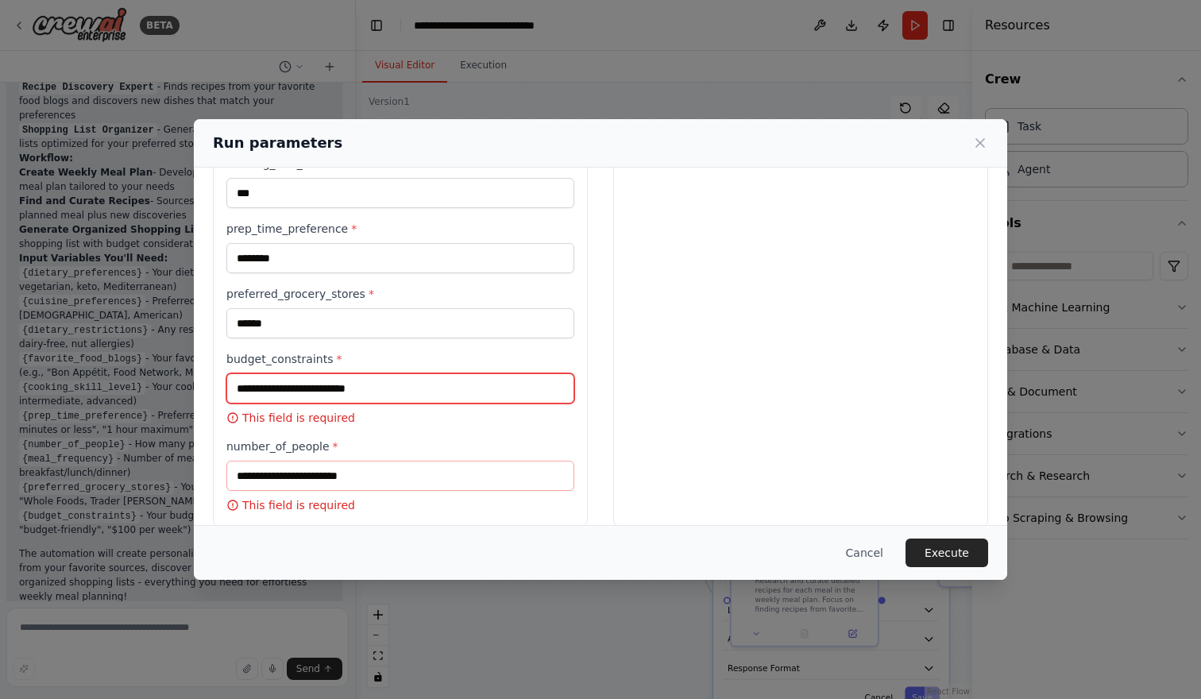
click at [365, 392] on input "budget_constraints *" at bounding box center [400, 388] width 348 height 30
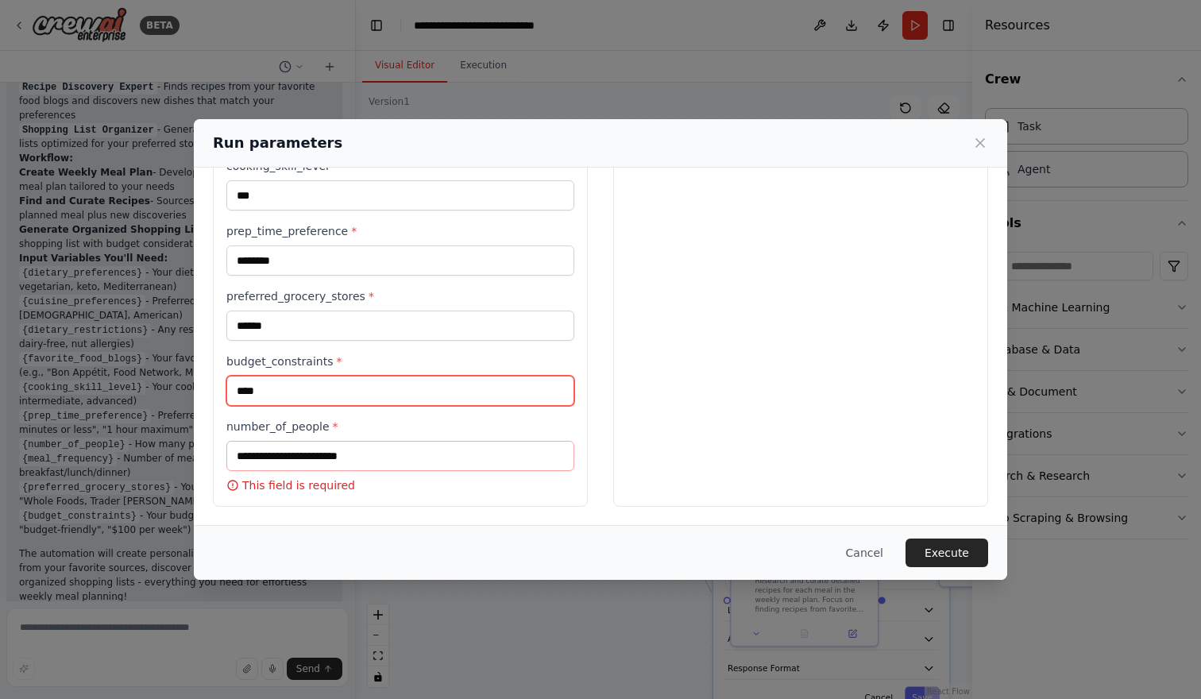
type input "****"
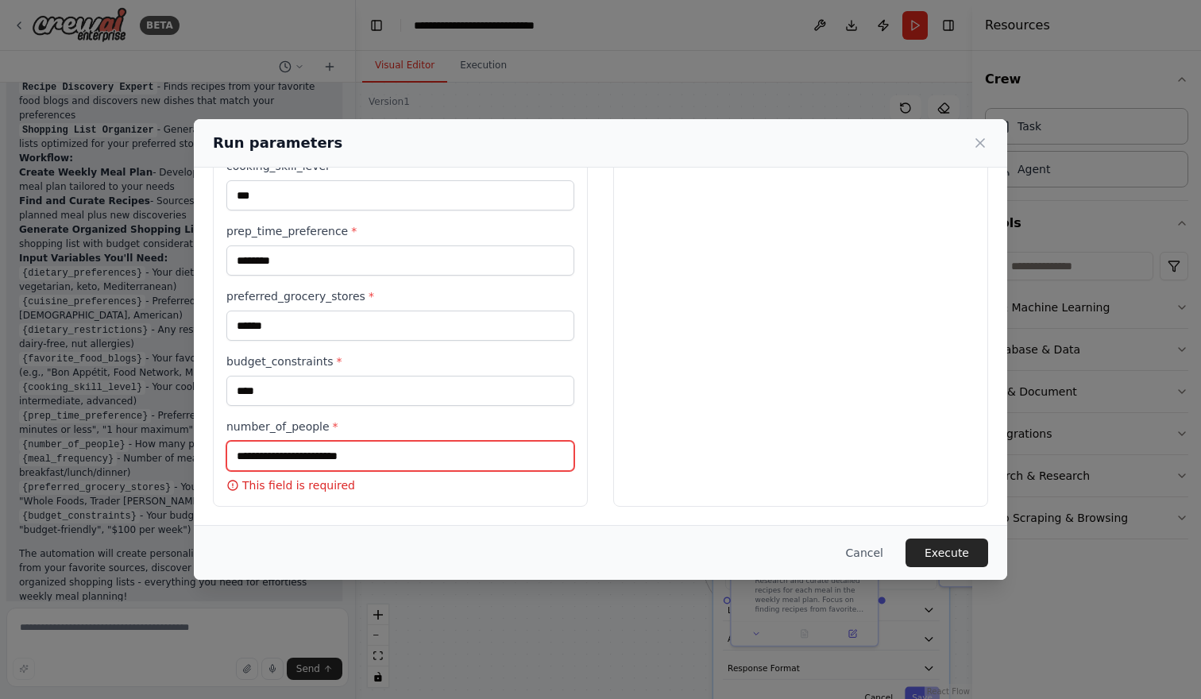
click at [370, 450] on input "number_of_people *" at bounding box center [400, 456] width 348 height 30
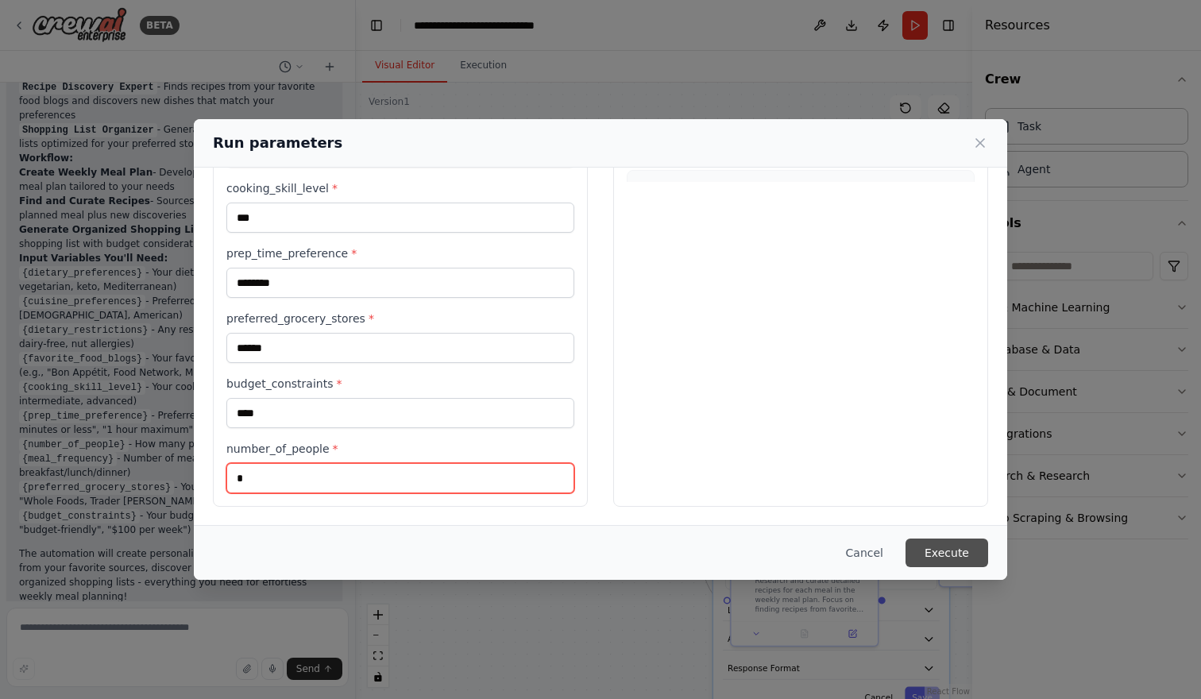
type input "*"
click at [938, 551] on button "Execute" at bounding box center [947, 553] width 83 height 29
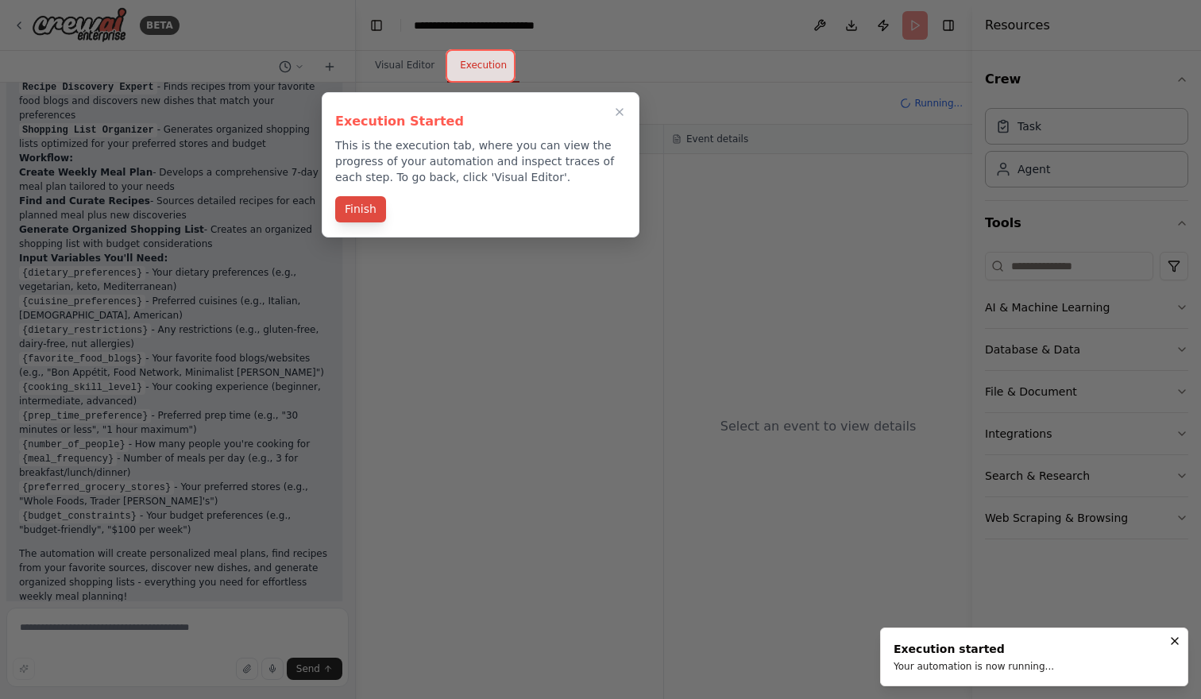
click at [359, 214] on button "Finish" at bounding box center [360, 209] width 51 height 26
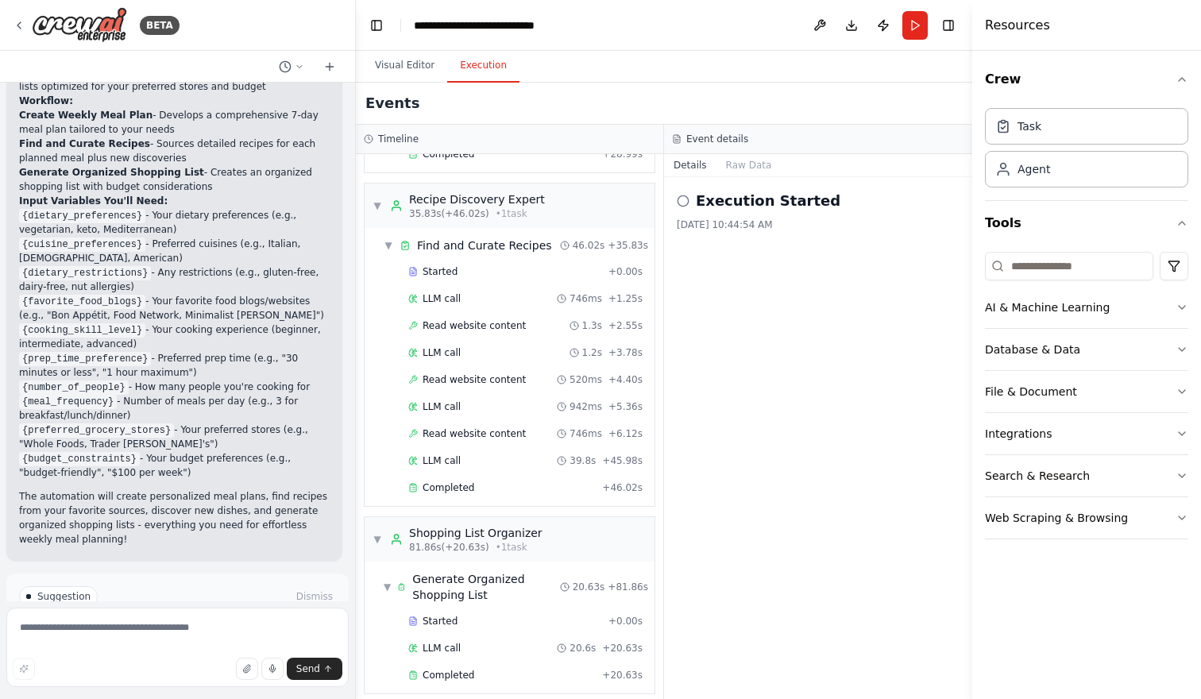
scroll to position [1446, 0]
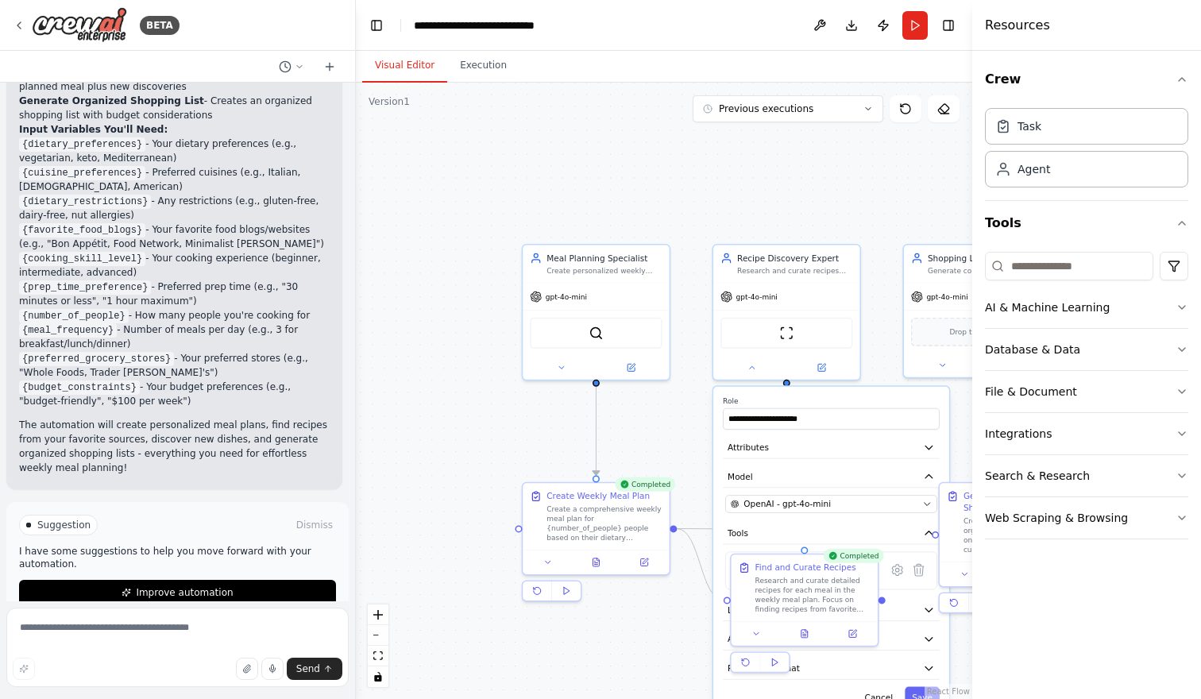
click at [411, 66] on button "Visual Editor" at bounding box center [404, 65] width 85 height 33
click at [494, 65] on button "Execution" at bounding box center [483, 65] width 72 height 33
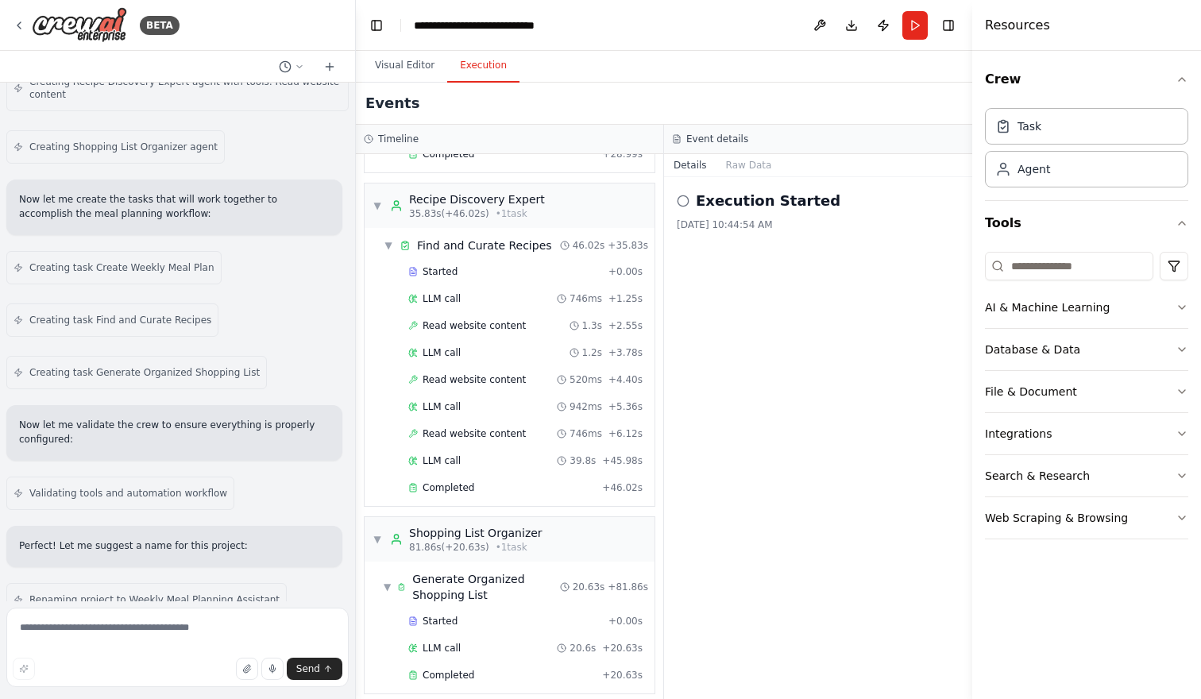
scroll to position [0, 0]
